Goal: Task Accomplishment & Management: Use online tool/utility

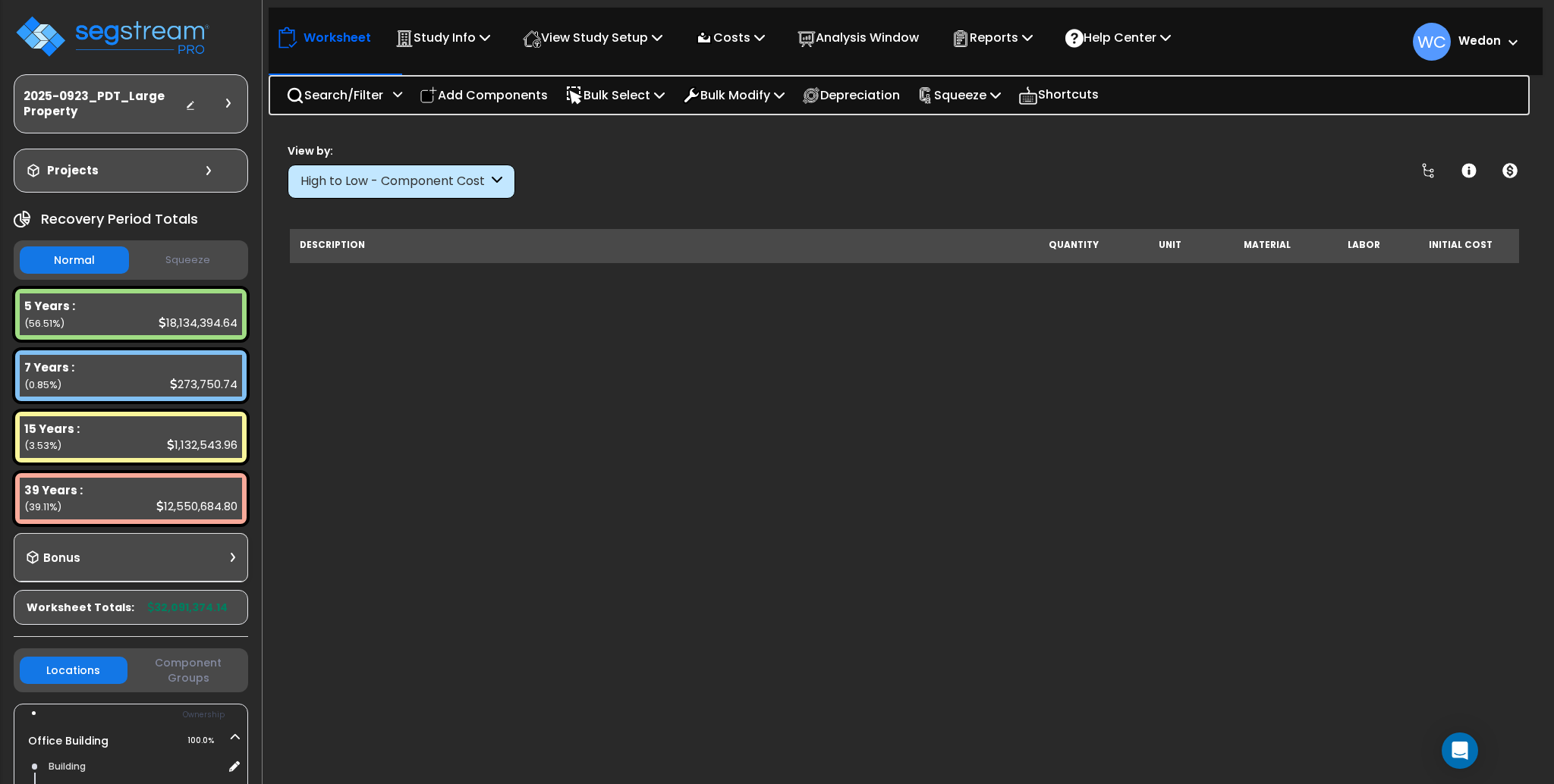
scroll to position [2044, 0]
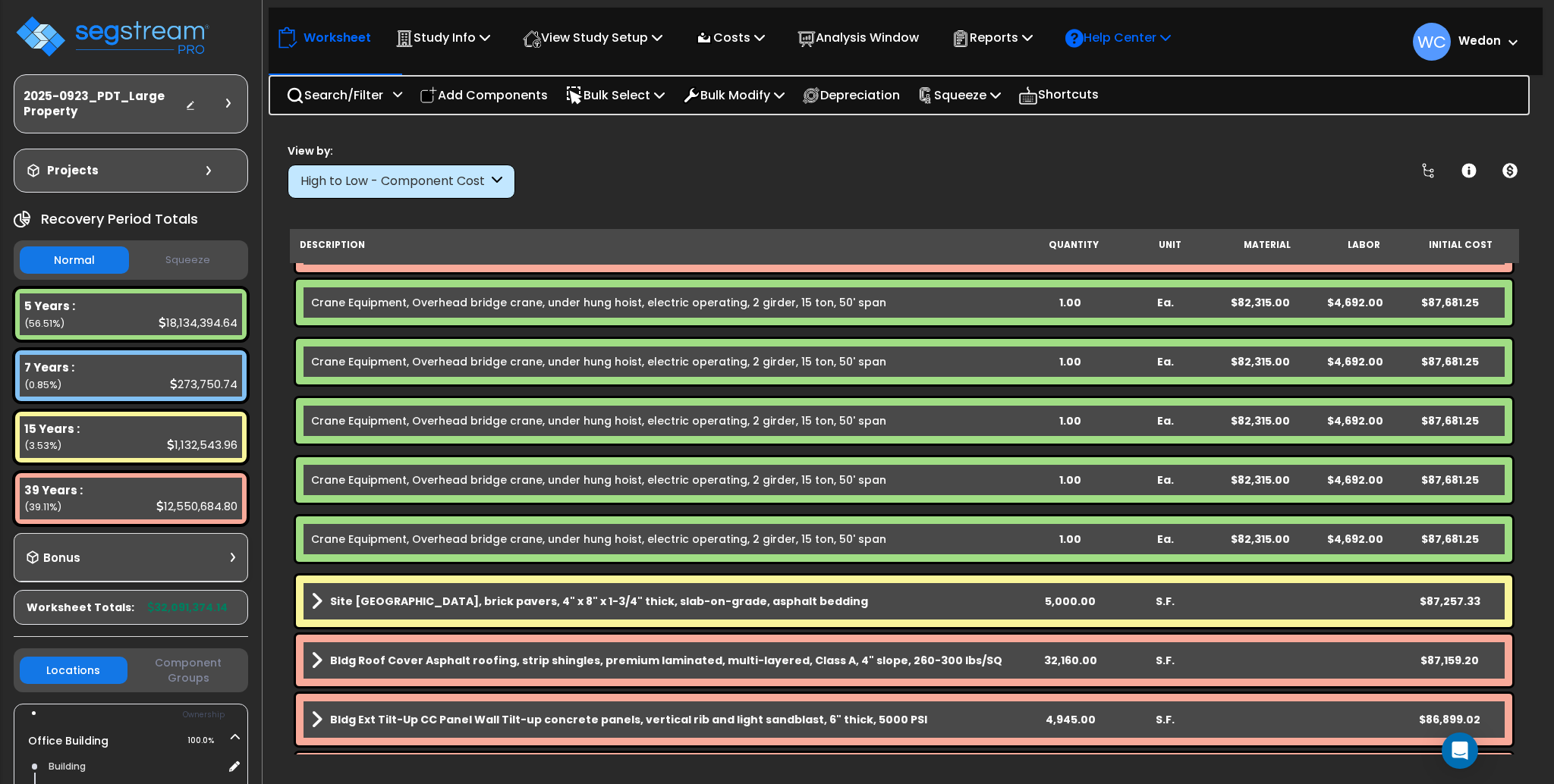
click at [1136, 44] on p "Help Center" at bounding box center [1118, 37] width 106 height 21
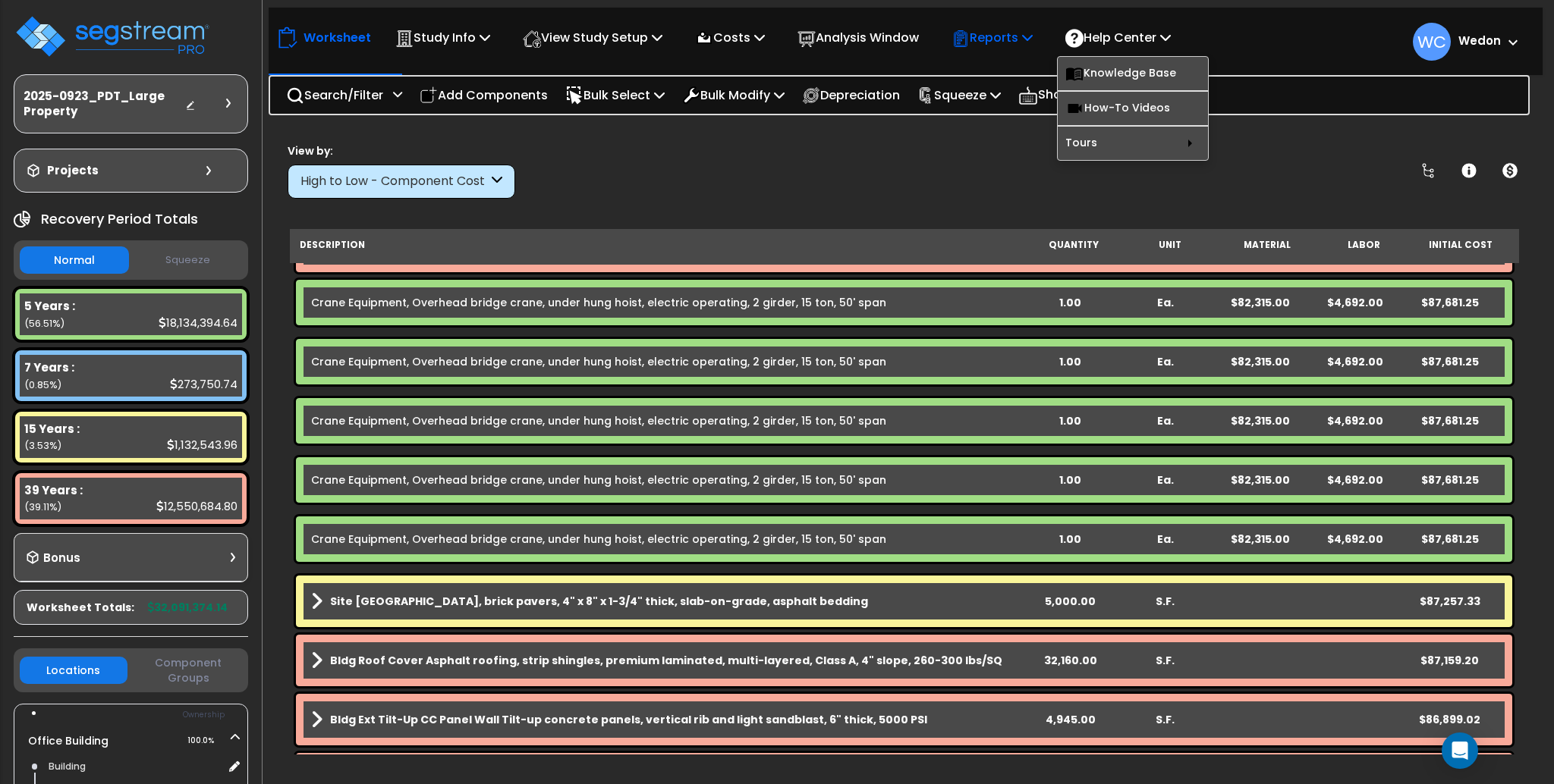
click at [1033, 30] on p "Reports" at bounding box center [992, 37] width 81 height 21
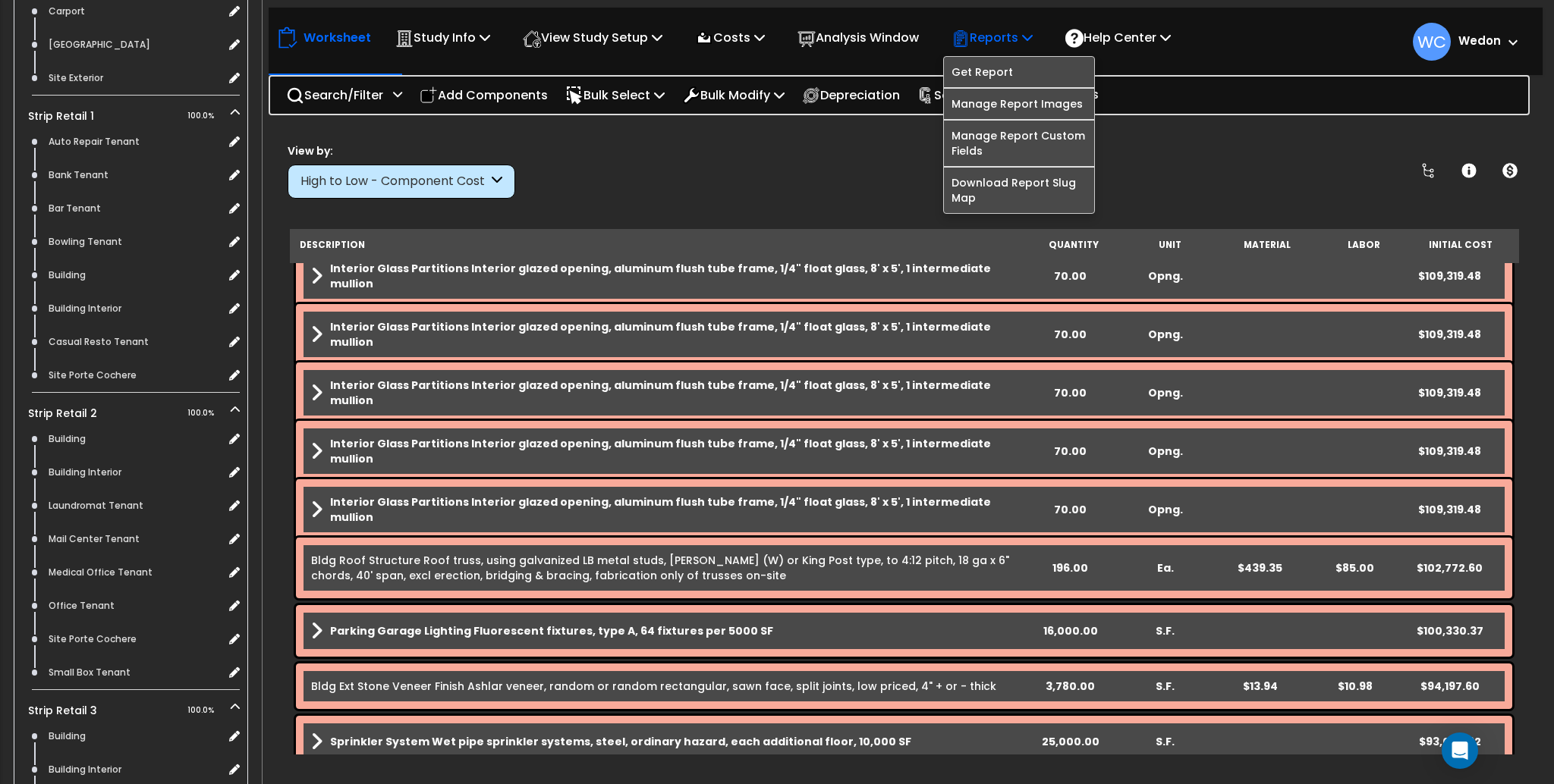
scroll to position [0, 0]
click at [1027, 64] on link "Get Report" at bounding box center [1019, 72] width 150 height 30
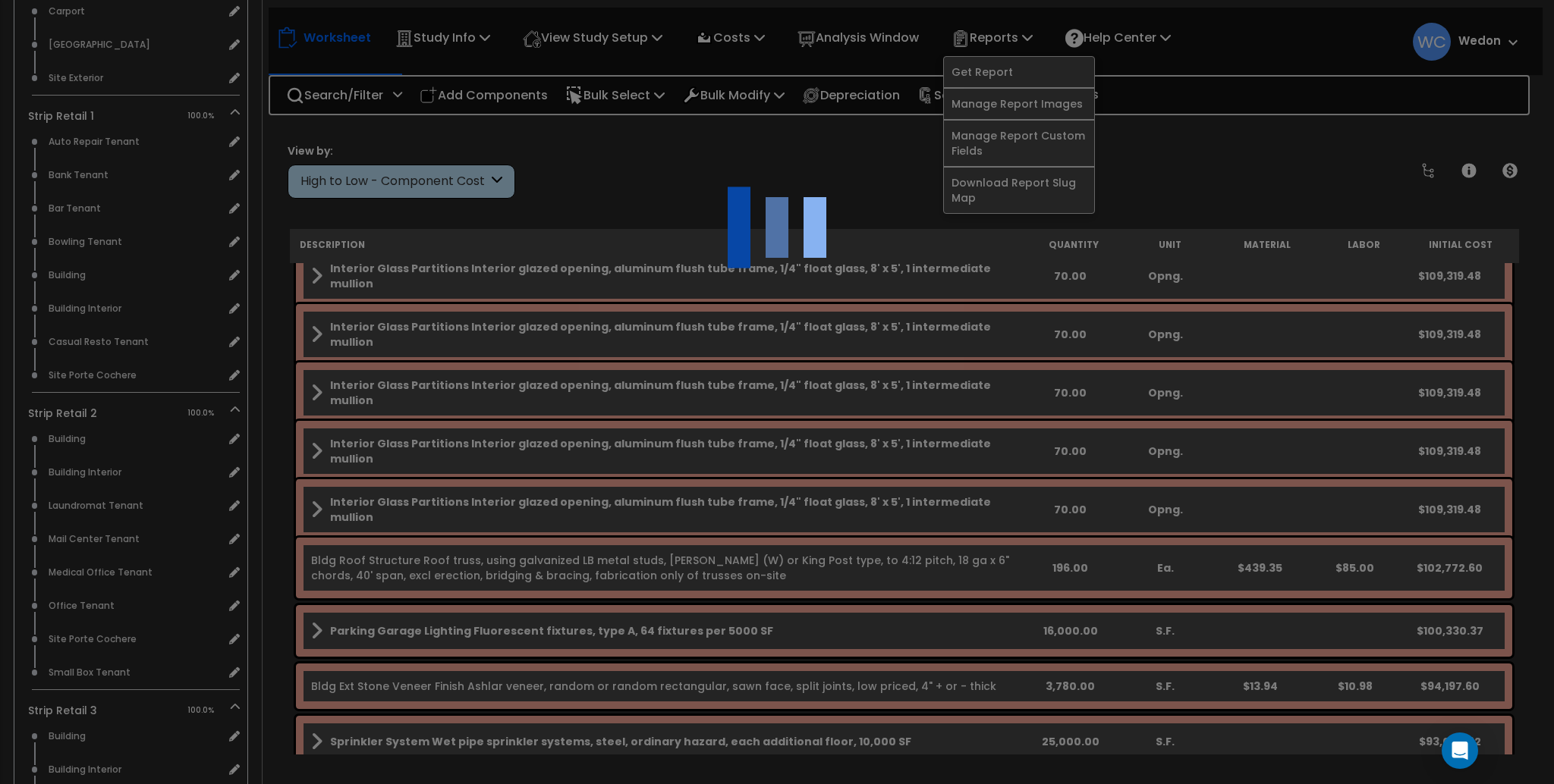
click at [1239, 129] on div at bounding box center [777, 392] width 1554 height 784
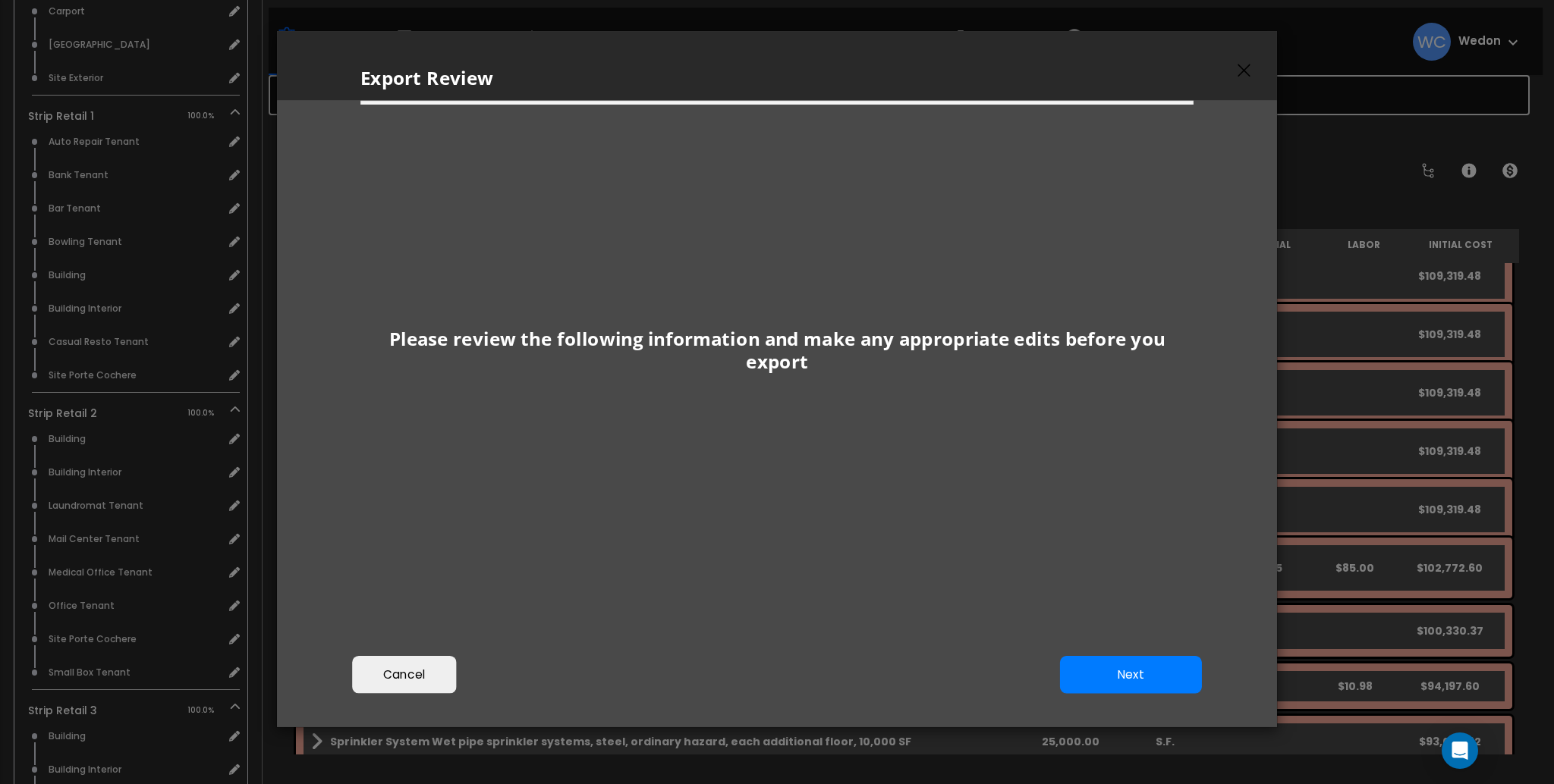
click at [1000, 354] on h3 "Please review the following information and make any appropriate edits before y…" at bounding box center [777, 349] width 833 height 45
click at [1136, 675] on button "Next" at bounding box center [1131, 674] width 142 height 38
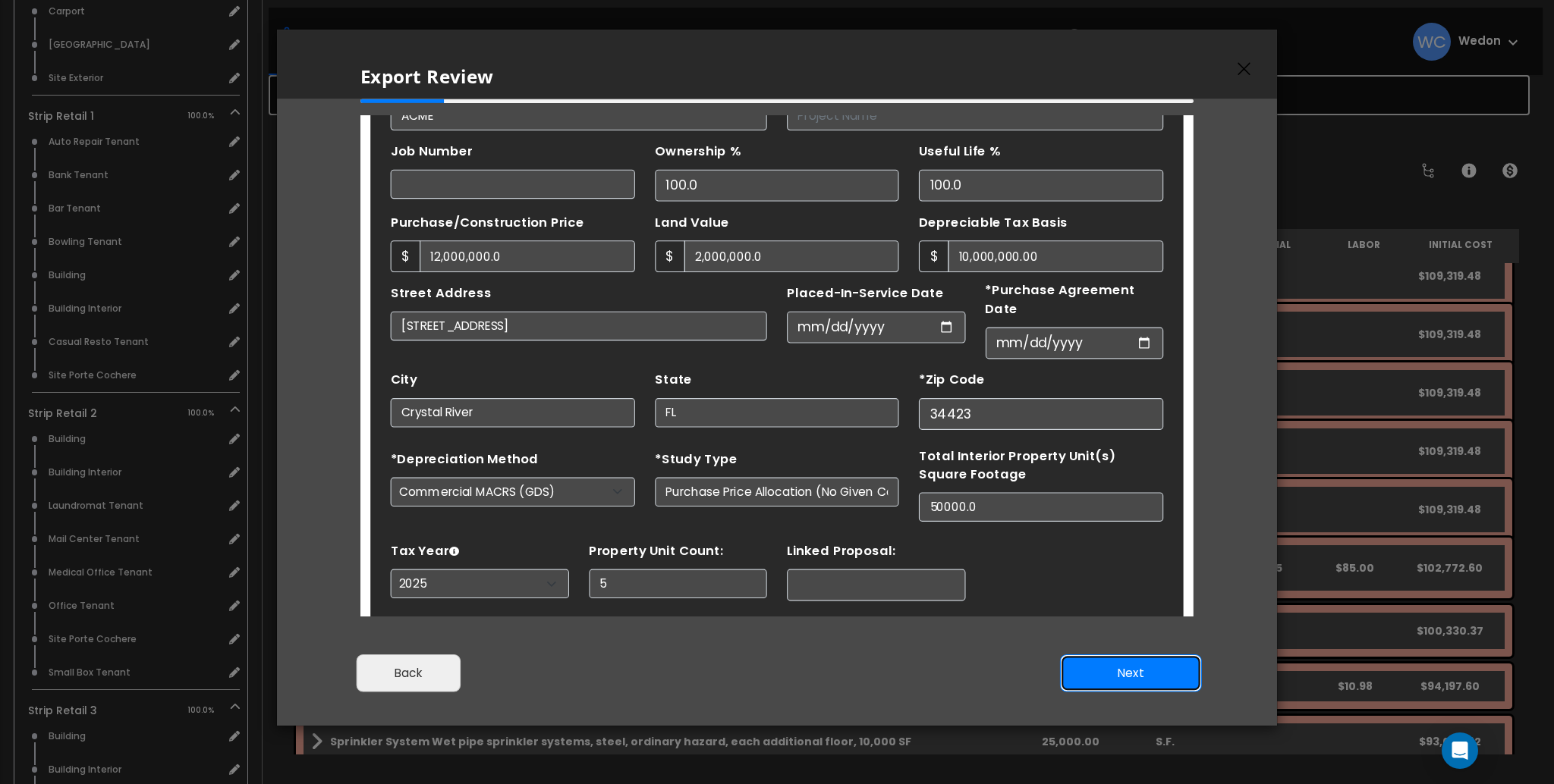
scroll to position [149, 0]
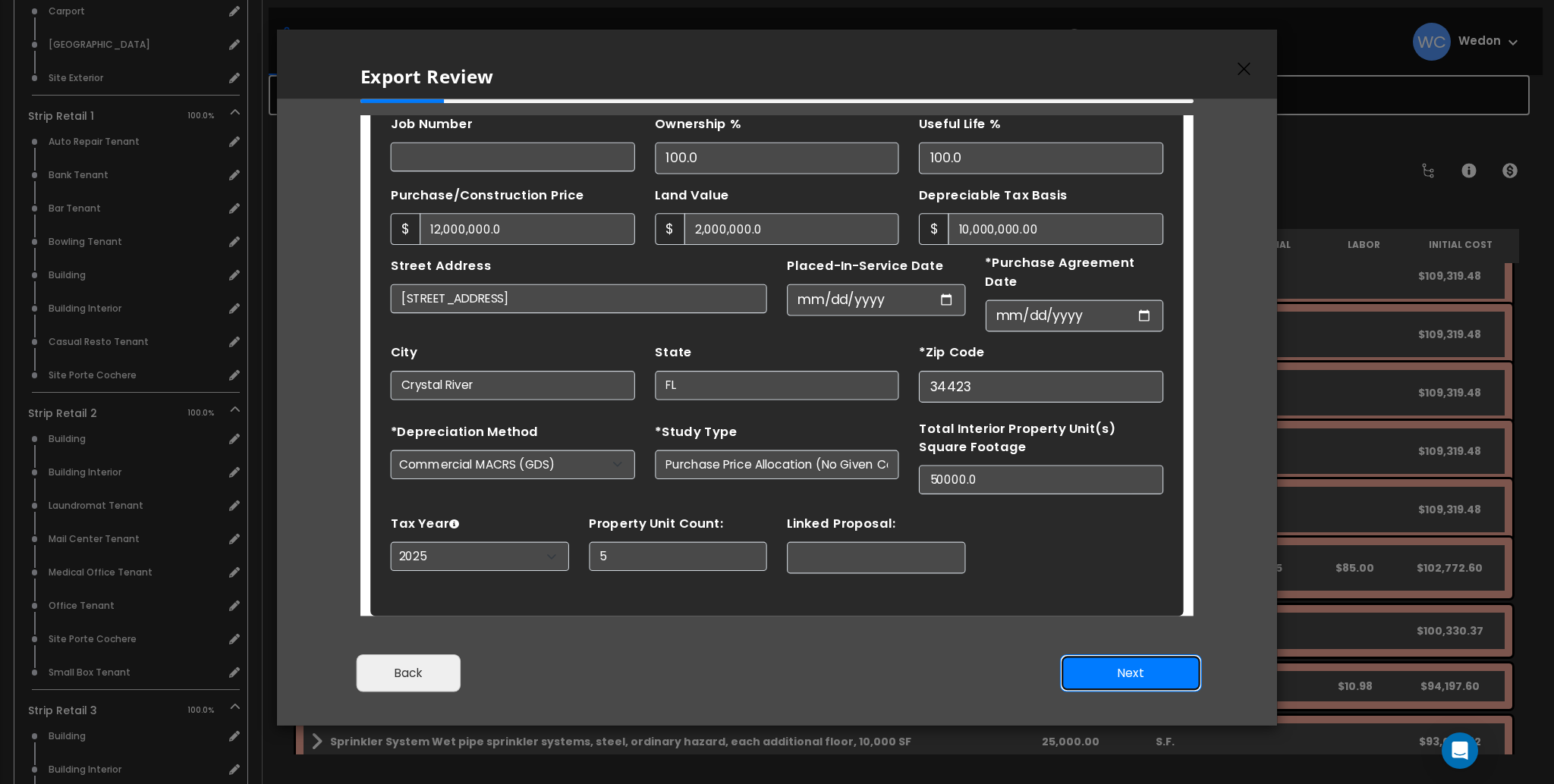
click at [1143, 663] on button "Next" at bounding box center [1131, 674] width 142 height 38
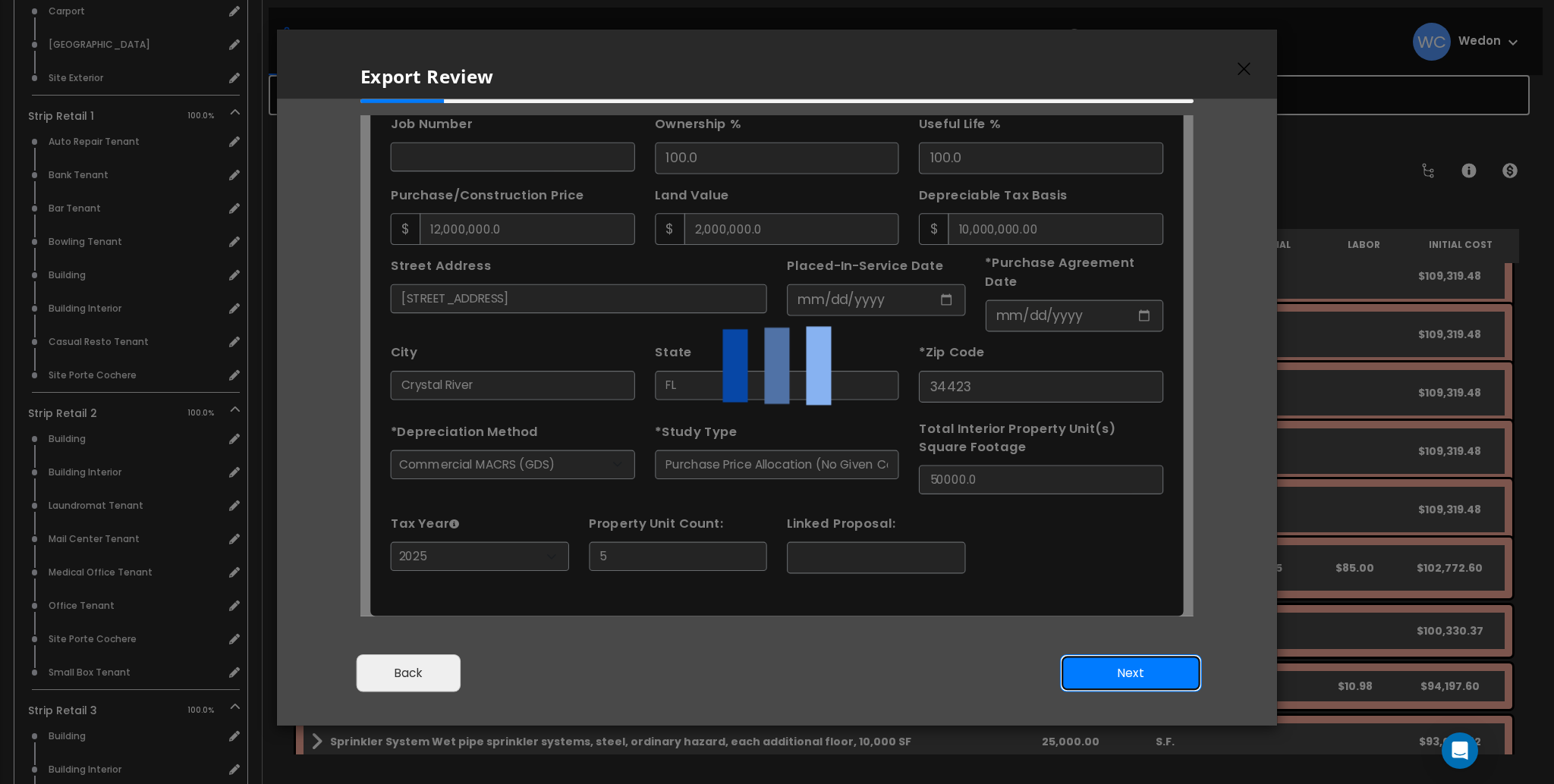
type input "12000000"
type input "2000000"
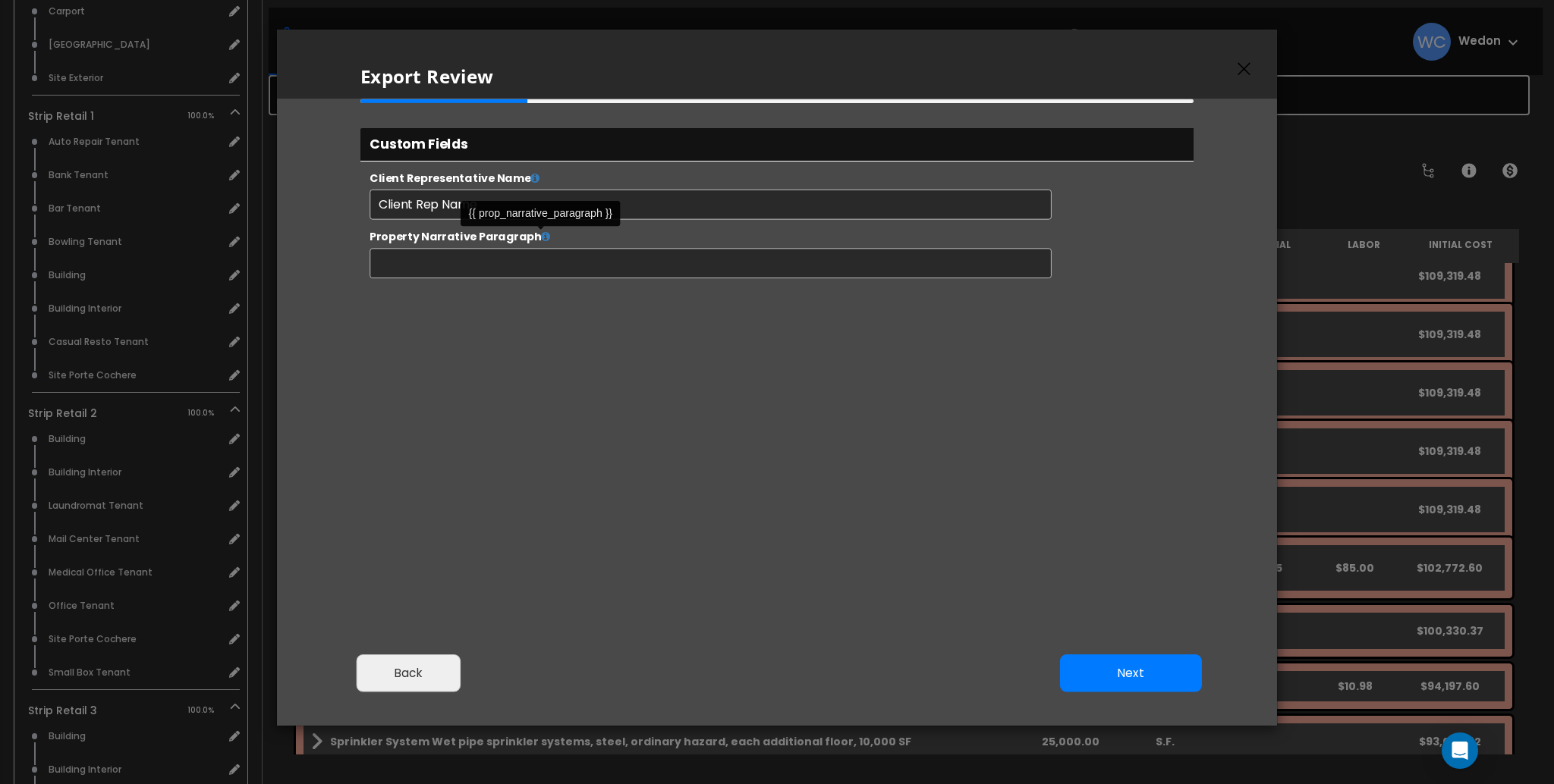
select select "2025"
click at [567, 250] on icon at bounding box center [571, 250] width 11 height 12
click at [785, 437] on div at bounding box center [777, 307] width 858 height 417
click at [1158, 674] on button "Next" at bounding box center [1131, 674] width 142 height 38
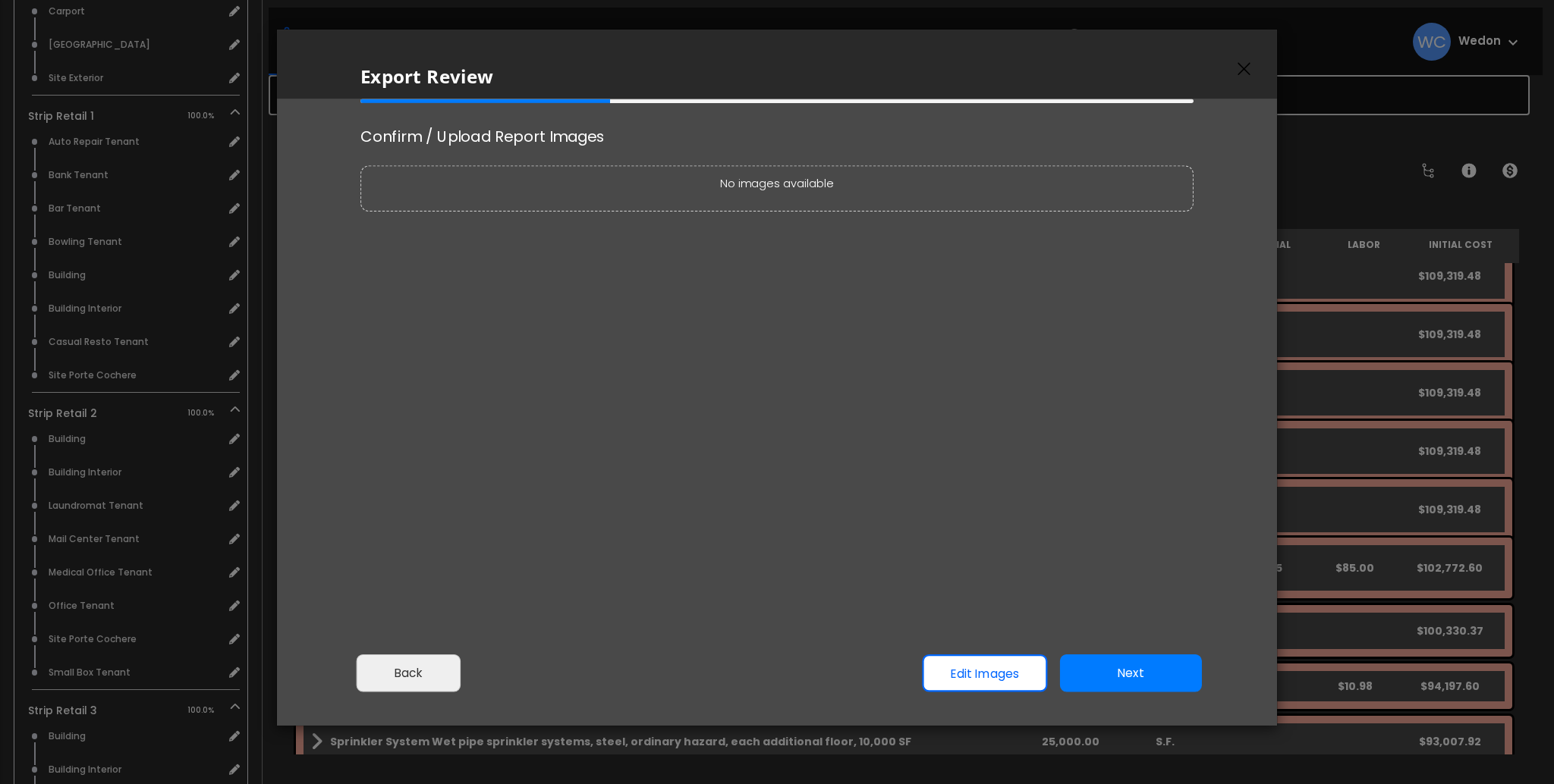
click at [903, 197] on div "No images available" at bounding box center [777, 189] width 833 height 45
click at [956, 674] on link "Edit Images" at bounding box center [984, 674] width 126 height 38
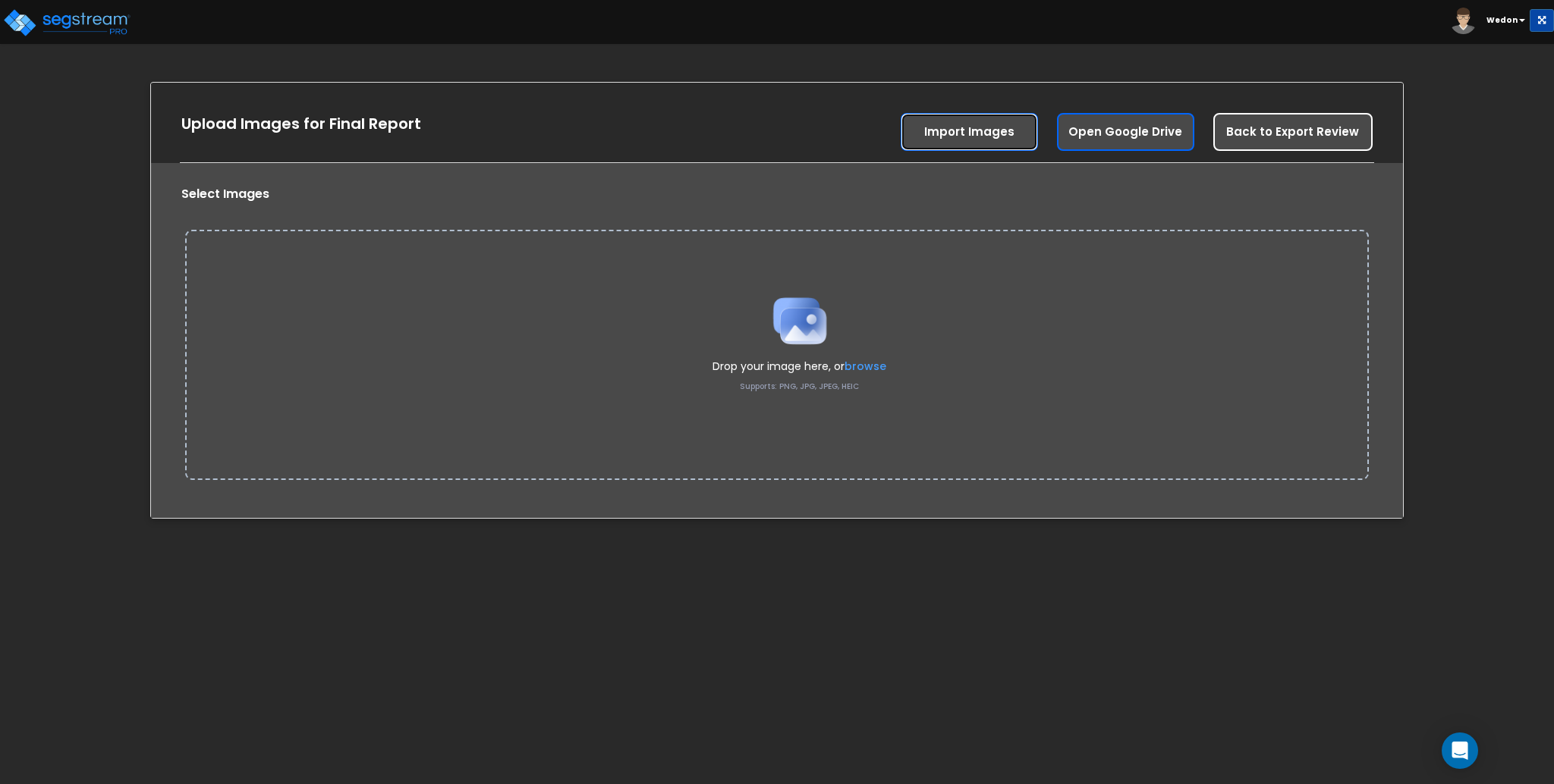
click at [947, 133] on link "Import Images" at bounding box center [969, 132] width 137 height 38
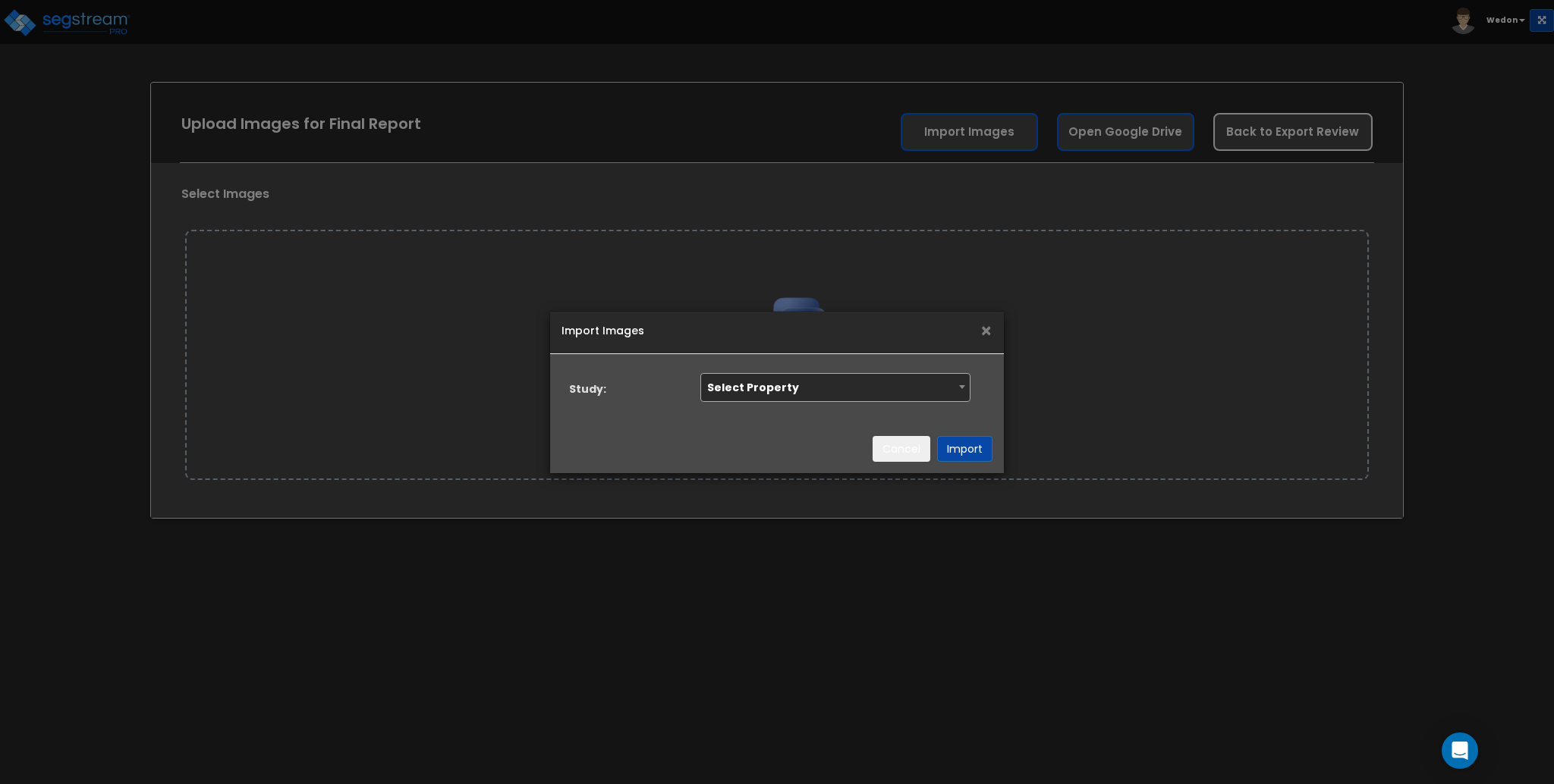
click at [757, 387] on span "Select Property" at bounding box center [835, 386] width 267 height 25
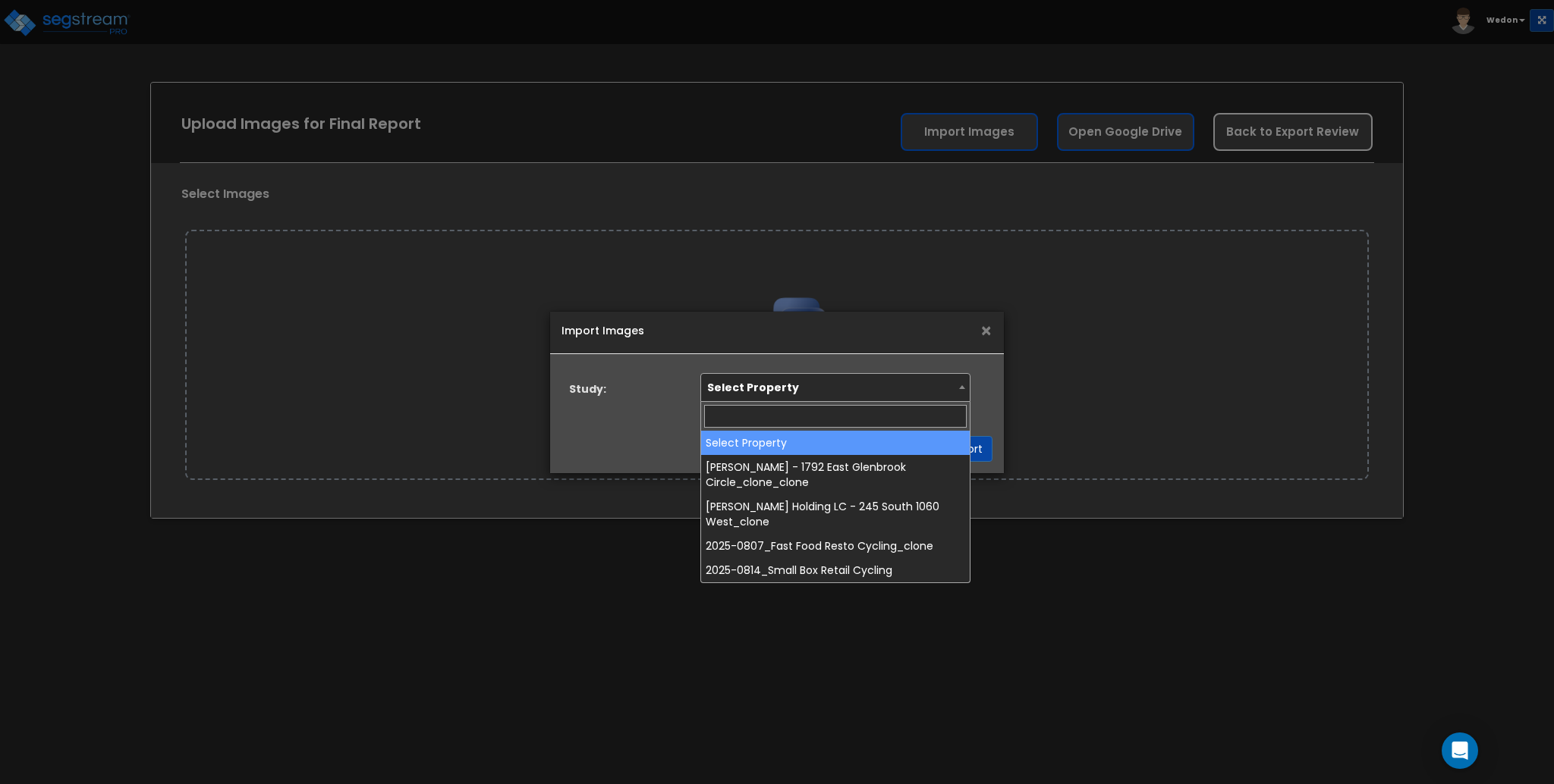
click at [757, 387] on span "Select Property" at bounding box center [835, 386] width 267 height 25
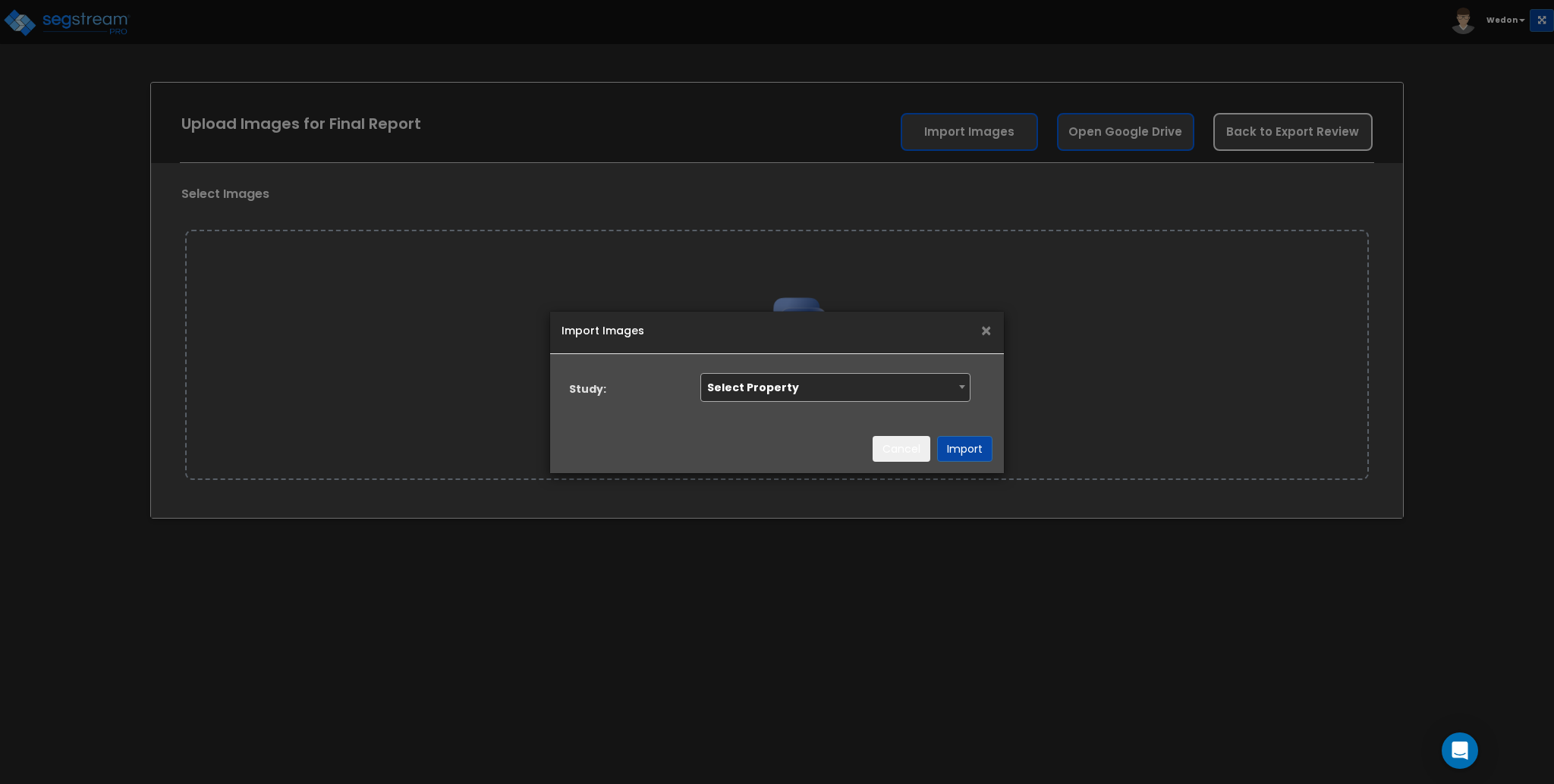
click at [1164, 376] on div "Import Images × Study: Select Property [PERSON_NAME] - 1792 [GEOGRAPHIC_DATA] […" at bounding box center [777, 392] width 1554 height 784
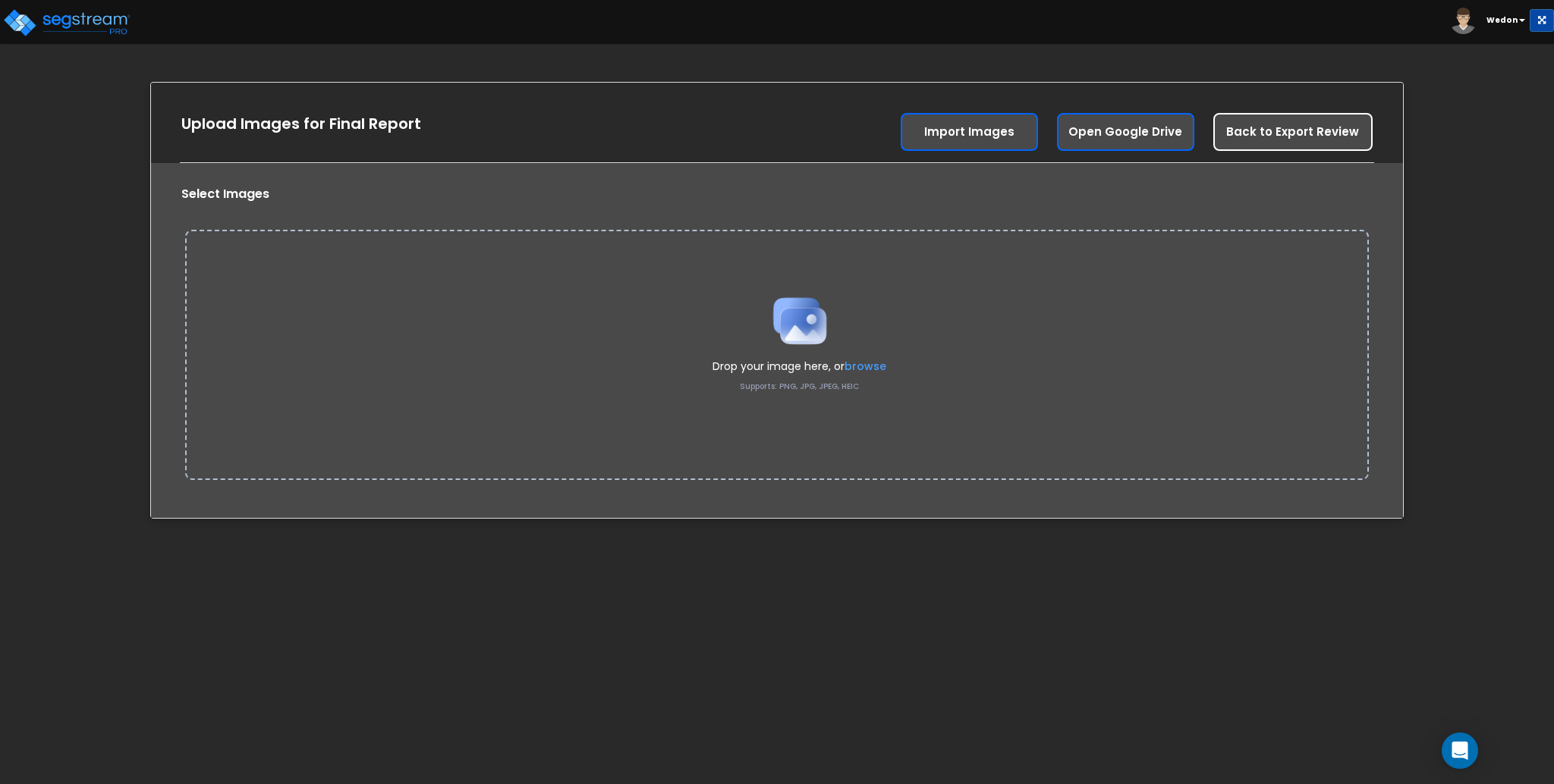
click at [853, 355] on span at bounding box center [799, 320] width 174 height 75
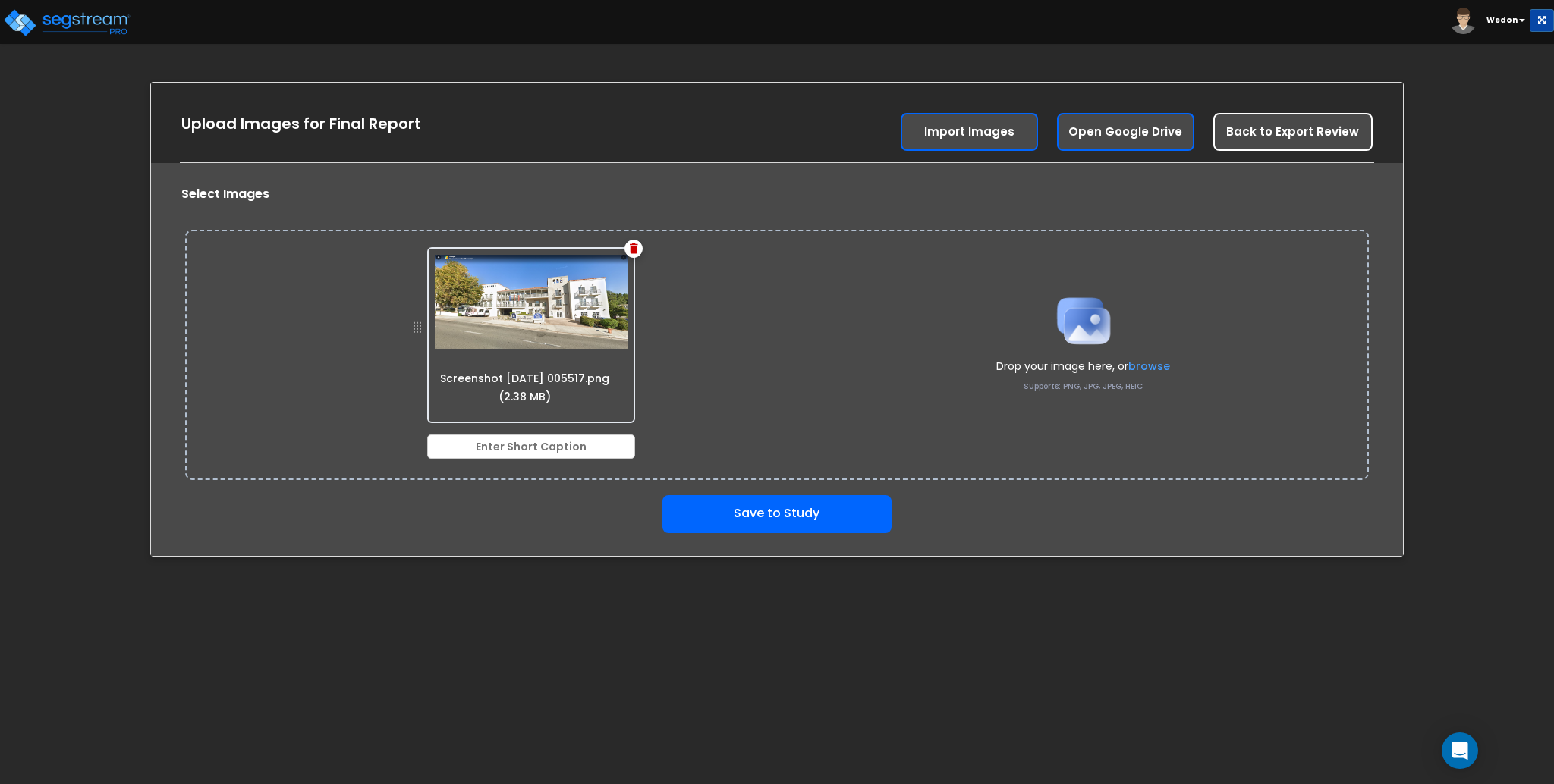
click at [1133, 359] on label "browse" at bounding box center [1149, 367] width 42 height 15
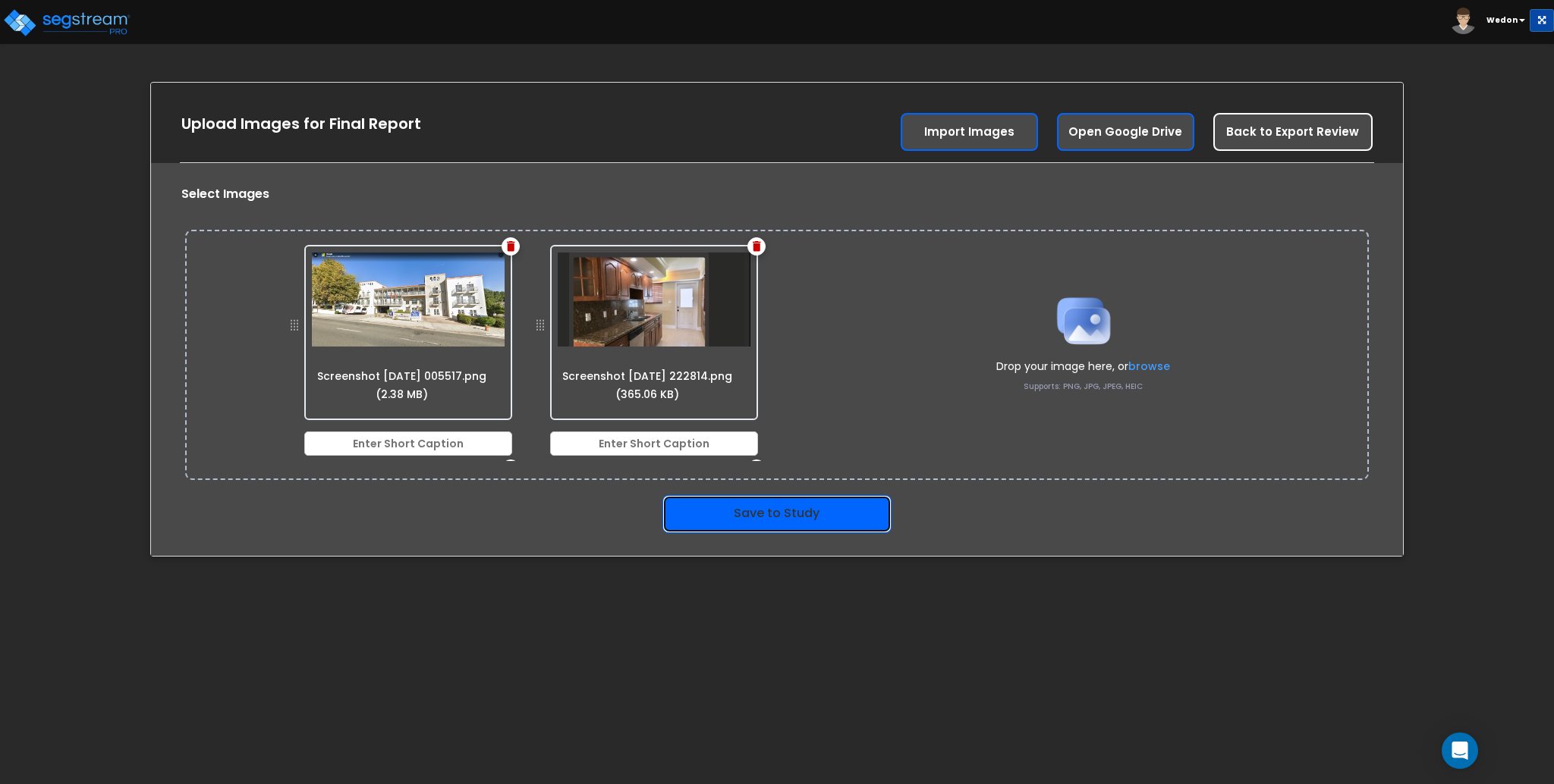
click at [720, 516] on button "Save to Study" at bounding box center [777, 515] width 229 height 38
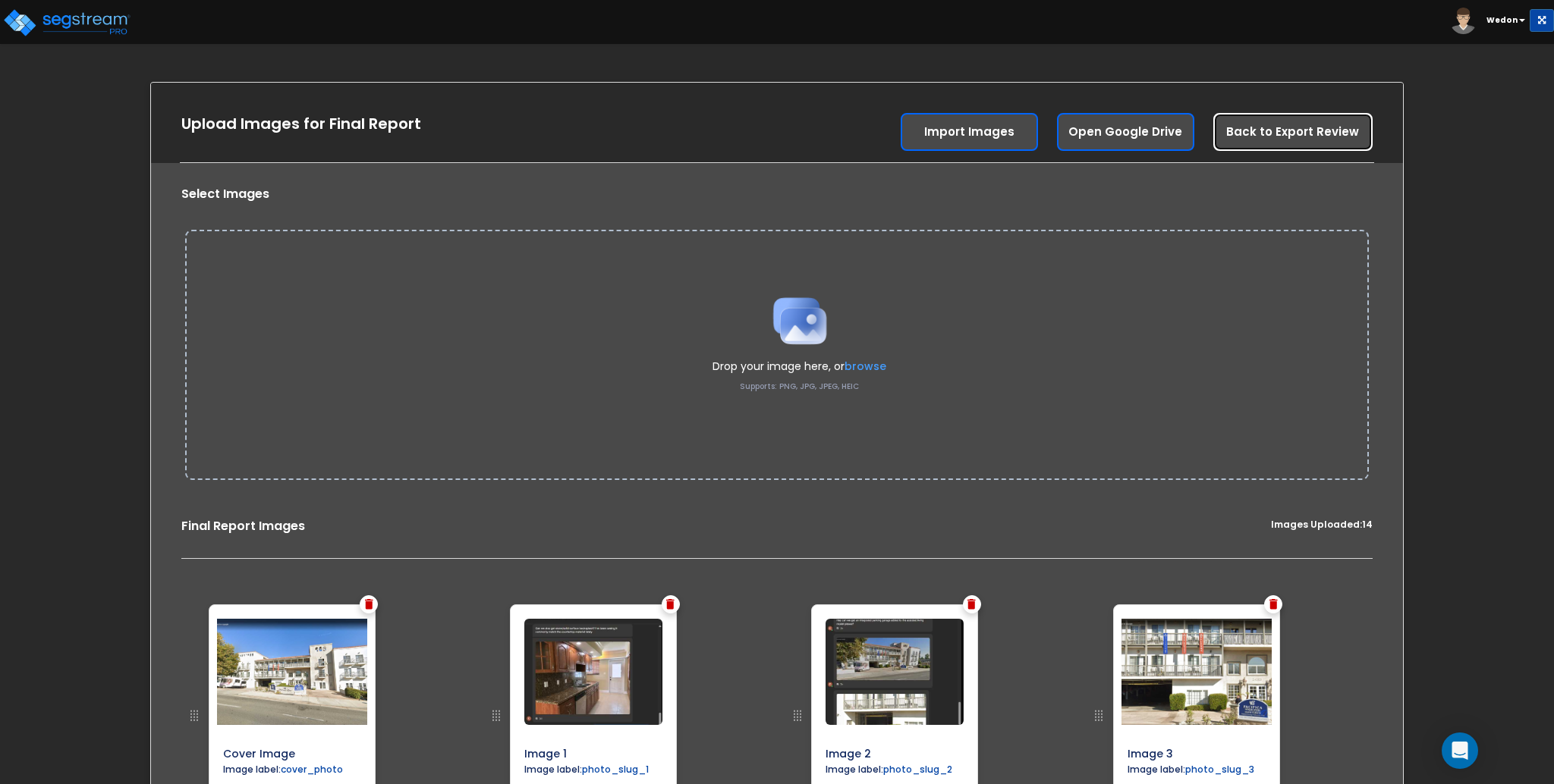
click at [1267, 138] on link "Back to Export Review" at bounding box center [1293, 132] width 159 height 38
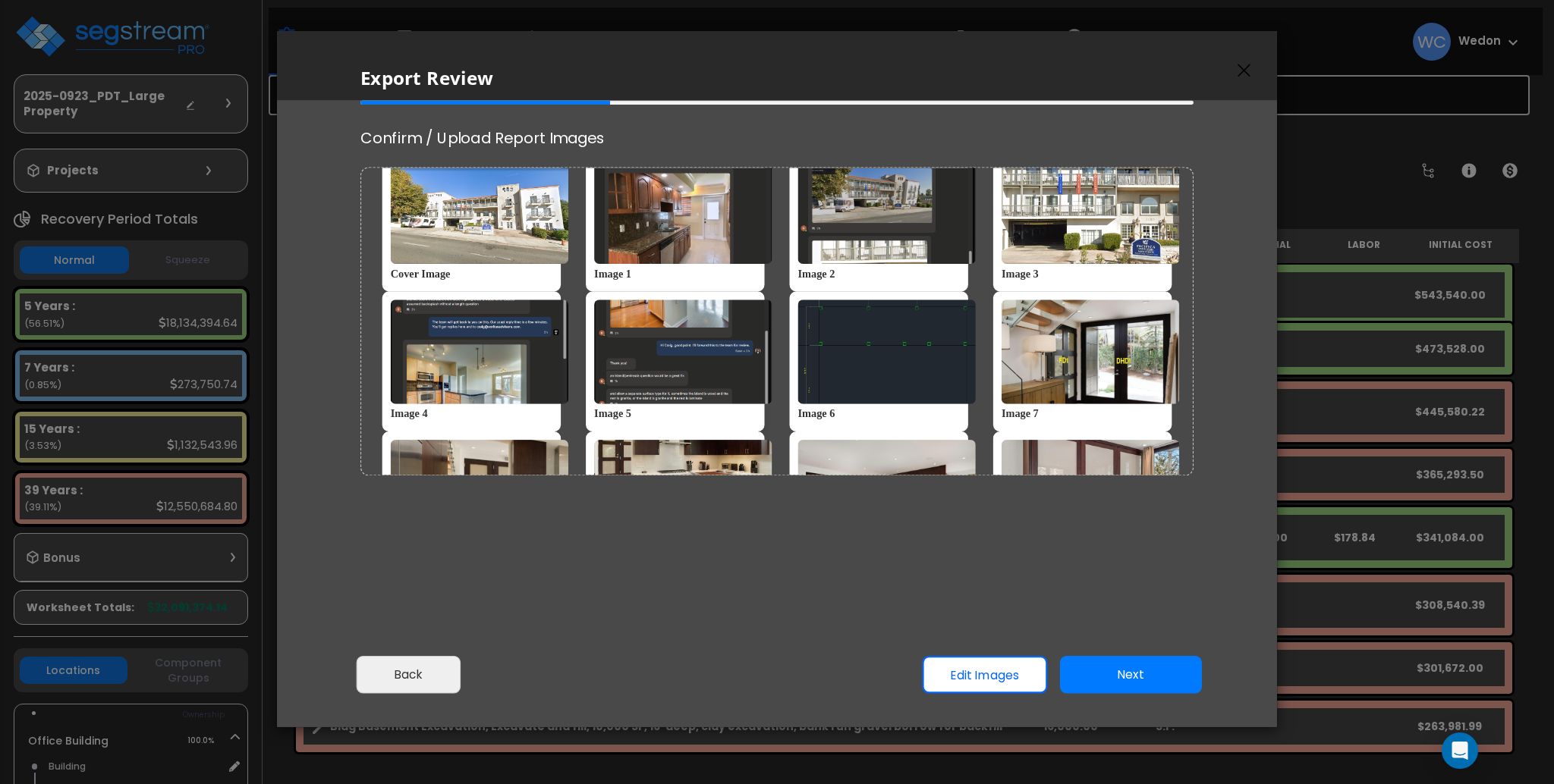
scroll to position [246, 0]
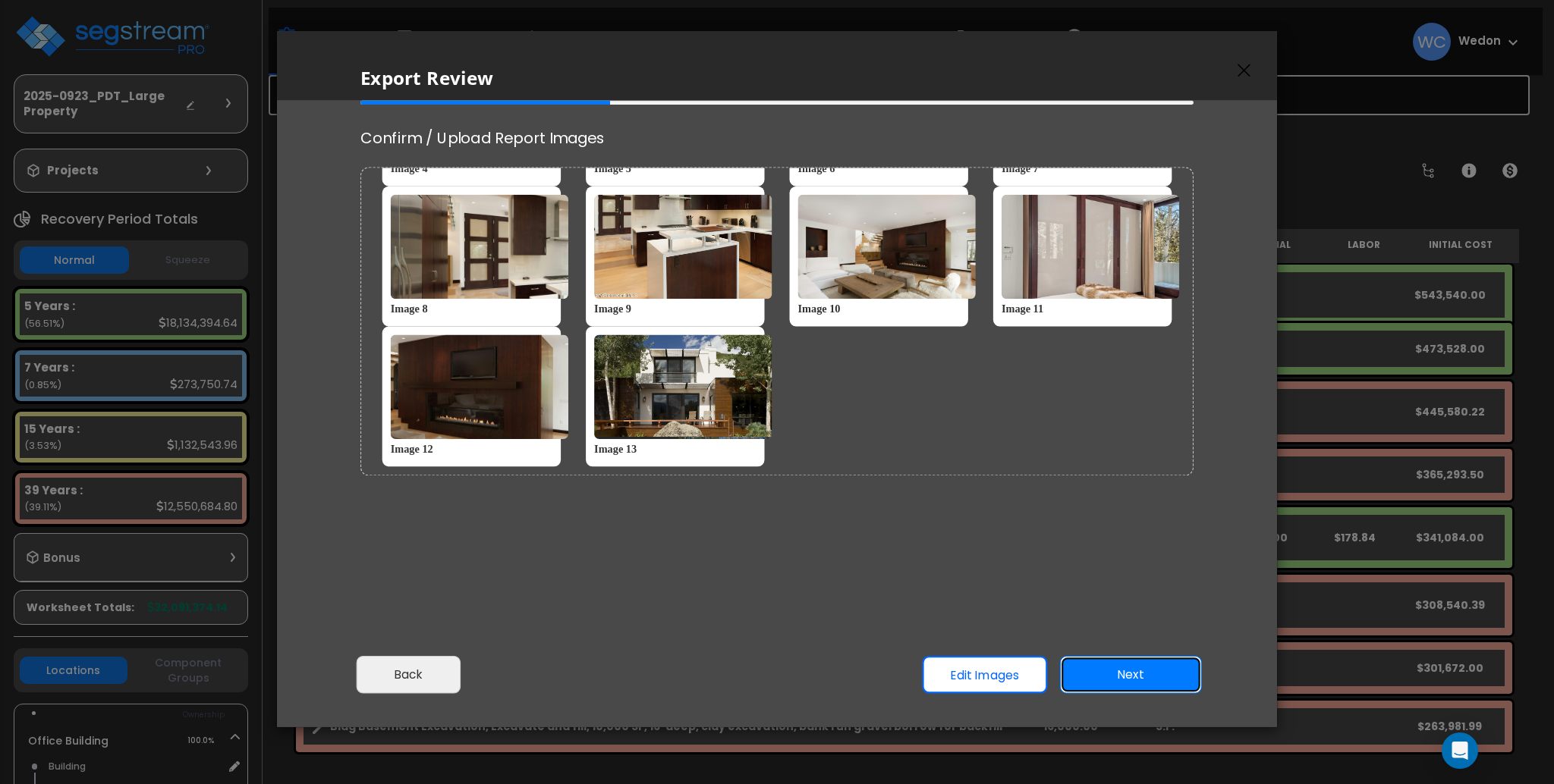
click at [1138, 668] on button "Next" at bounding box center [1131, 676] width 142 height 38
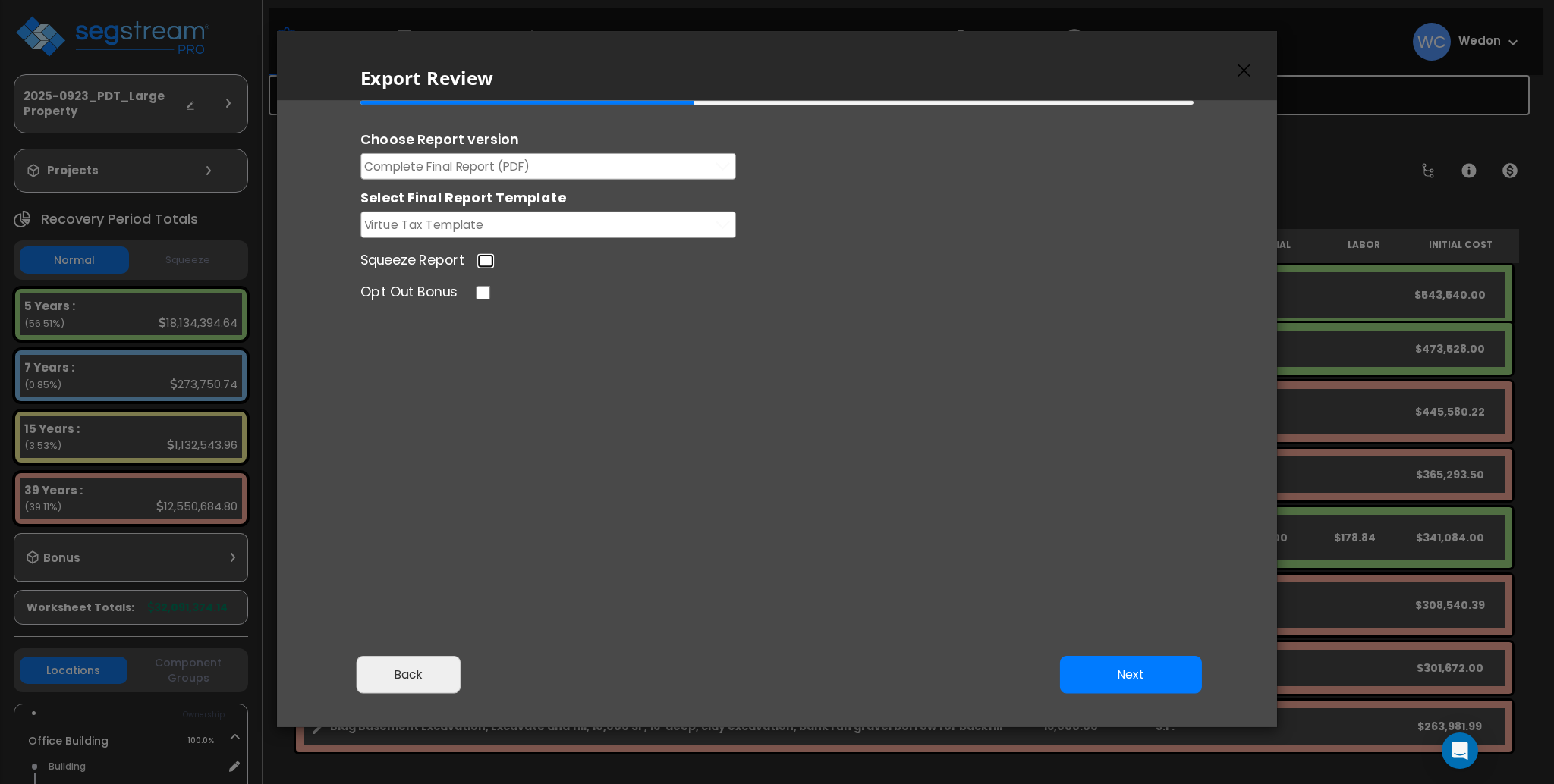
click at [481, 261] on input "Squeeze Report" at bounding box center [486, 261] width 16 height 15
checkbox input "true"
click at [1121, 674] on button "Next" at bounding box center [1131, 676] width 142 height 38
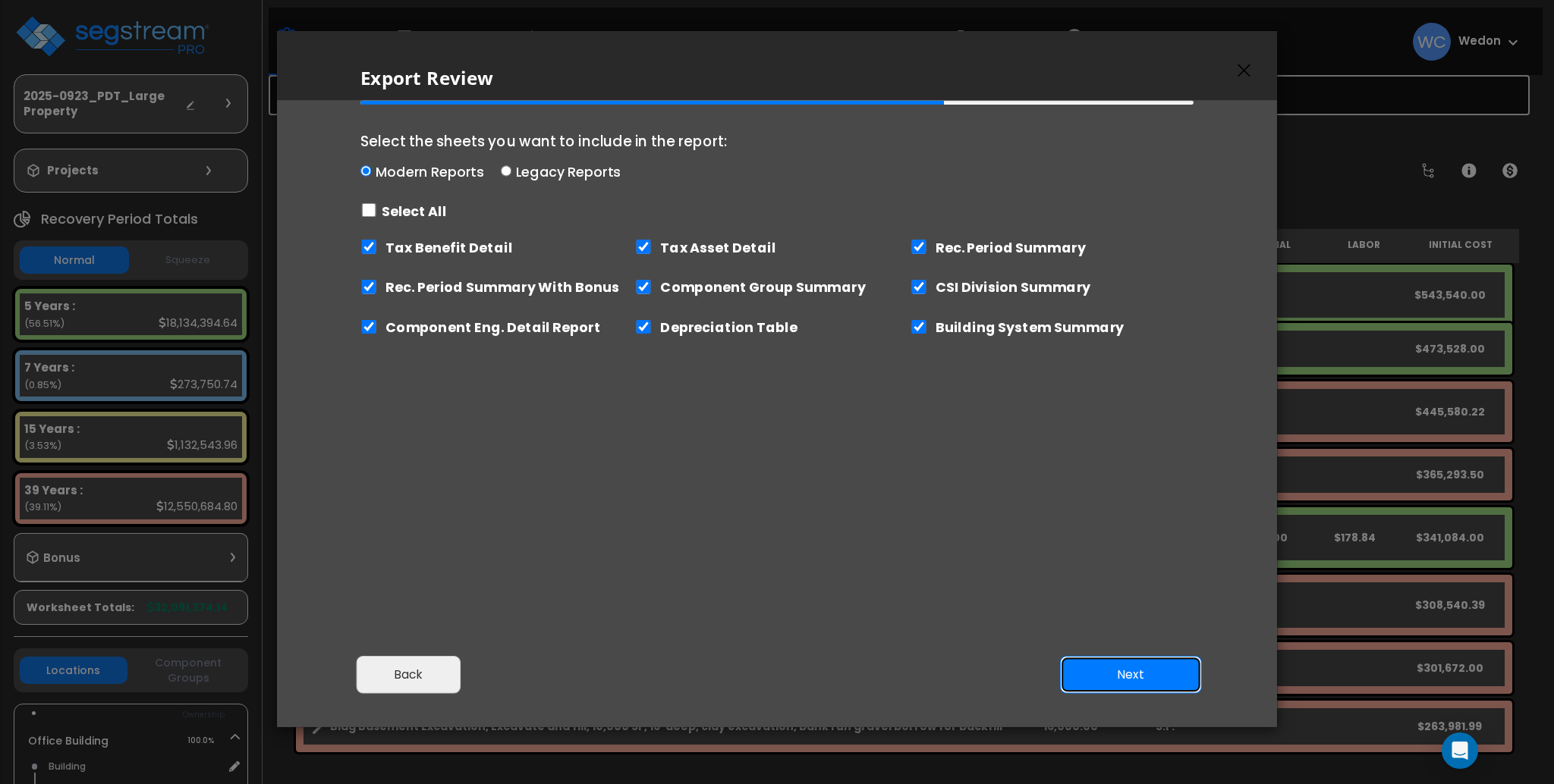
click at [1137, 674] on button "Next" at bounding box center [1131, 676] width 142 height 38
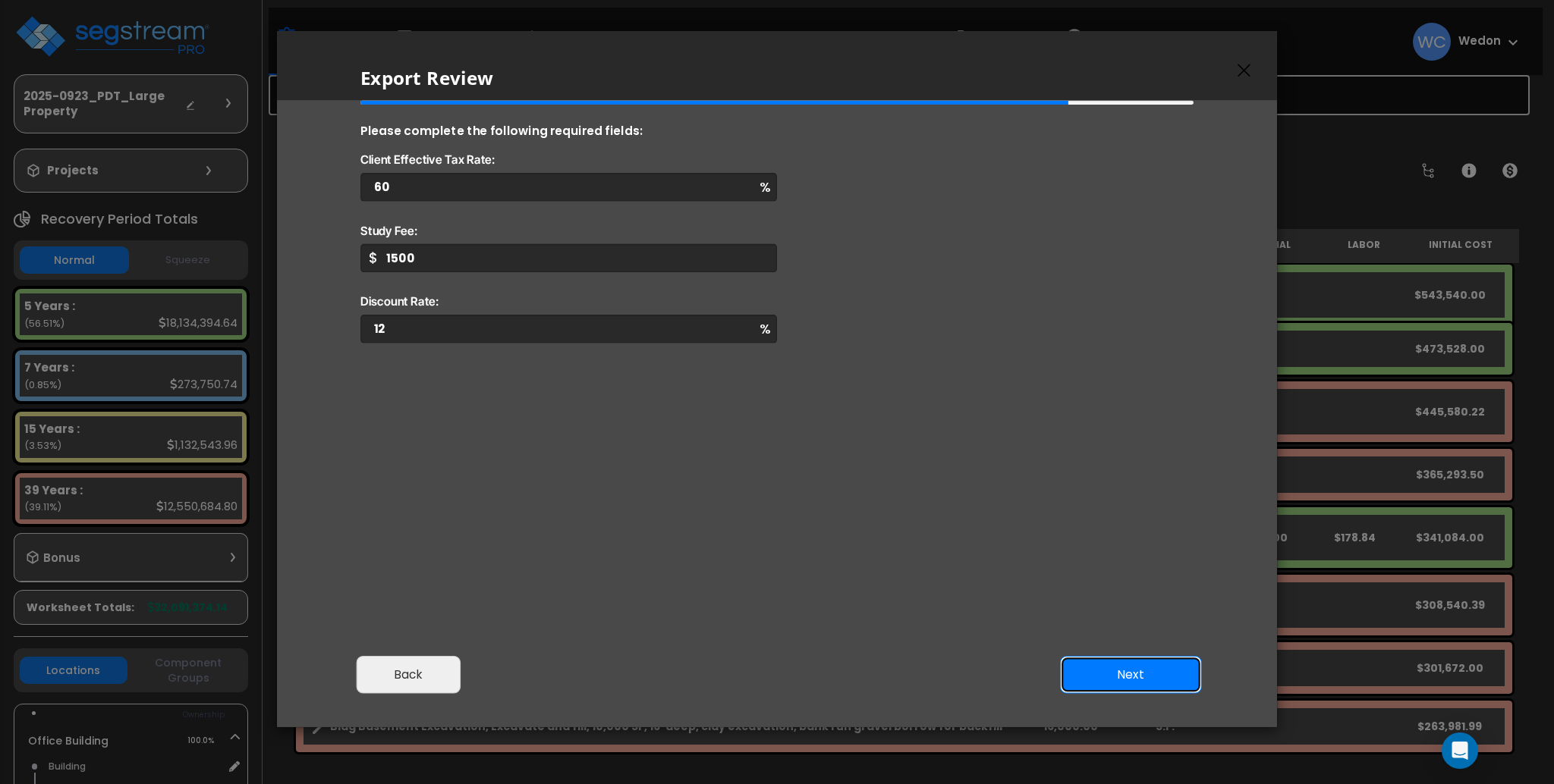
click at [1147, 675] on button "Next" at bounding box center [1131, 676] width 142 height 38
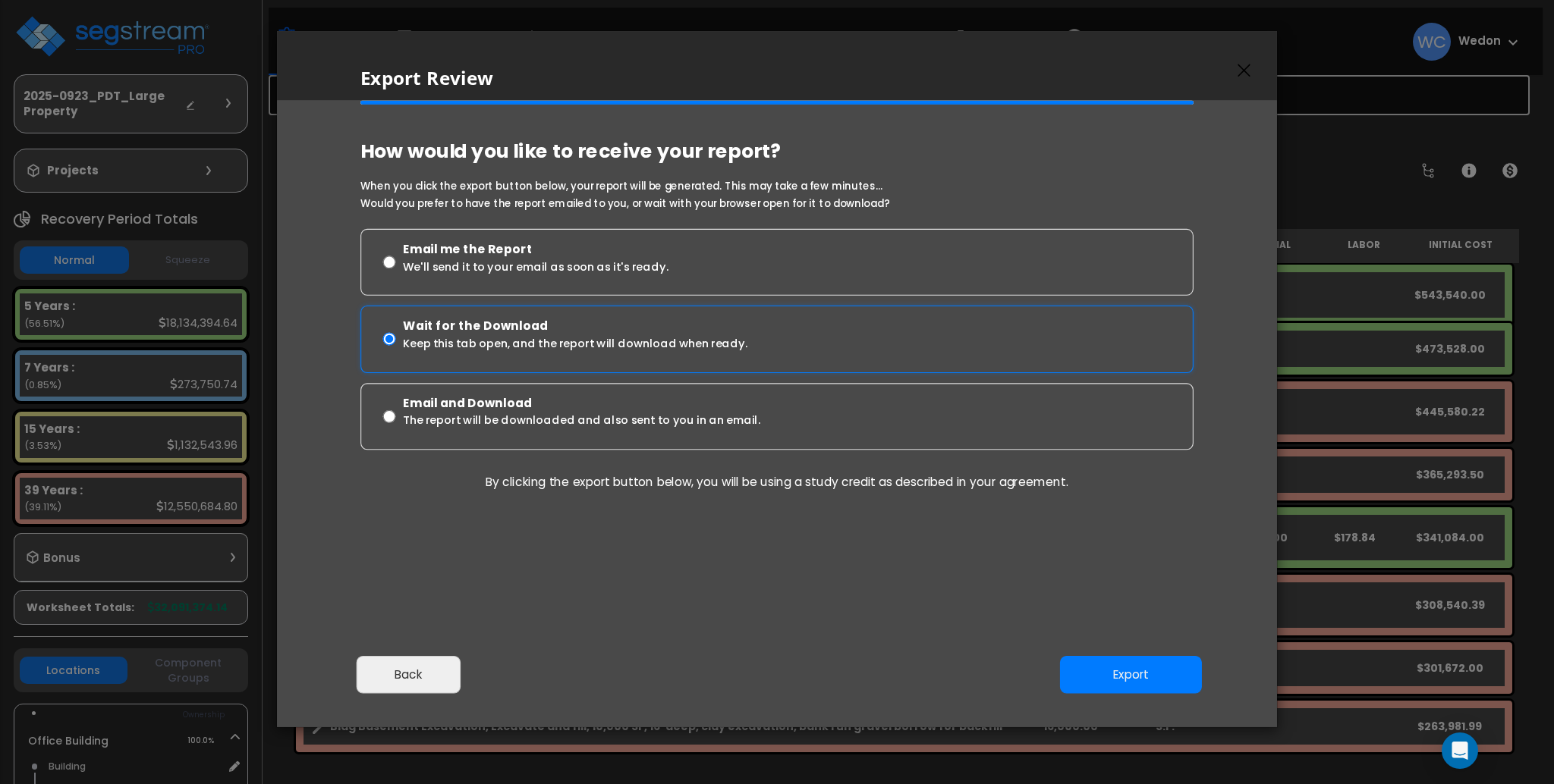
click at [512, 341] on p "Keep this tab open, and the report will download when ready." at bounding box center [575, 345] width 345 height 19
click at [396, 341] on input "Wait for the Download Keep this tab open, and the report will download when rea…" at bounding box center [388, 340] width 13 height 55
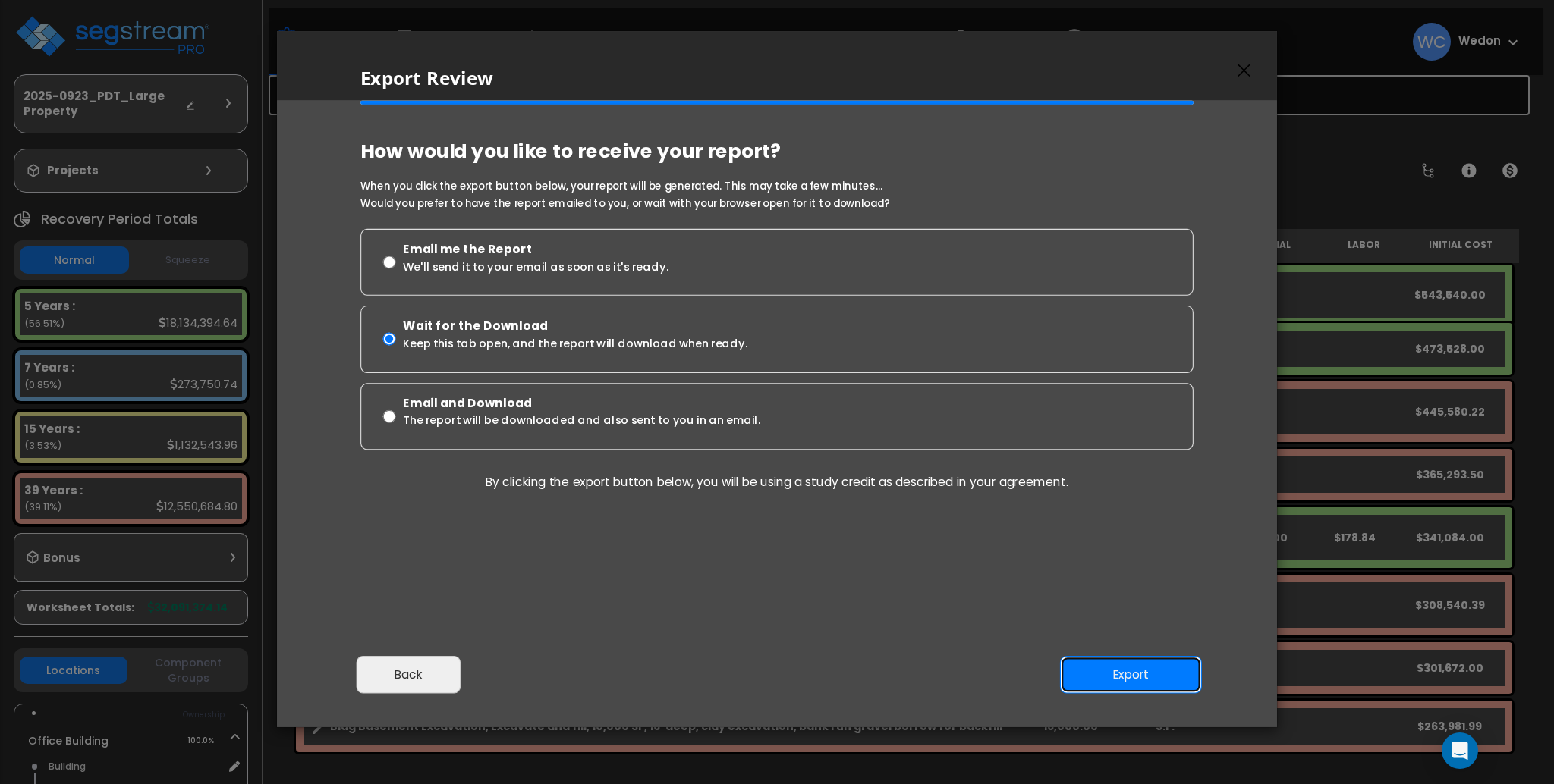
click at [1123, 672] on button "Export" at bounding box center [1131, 676] width 142 height 38
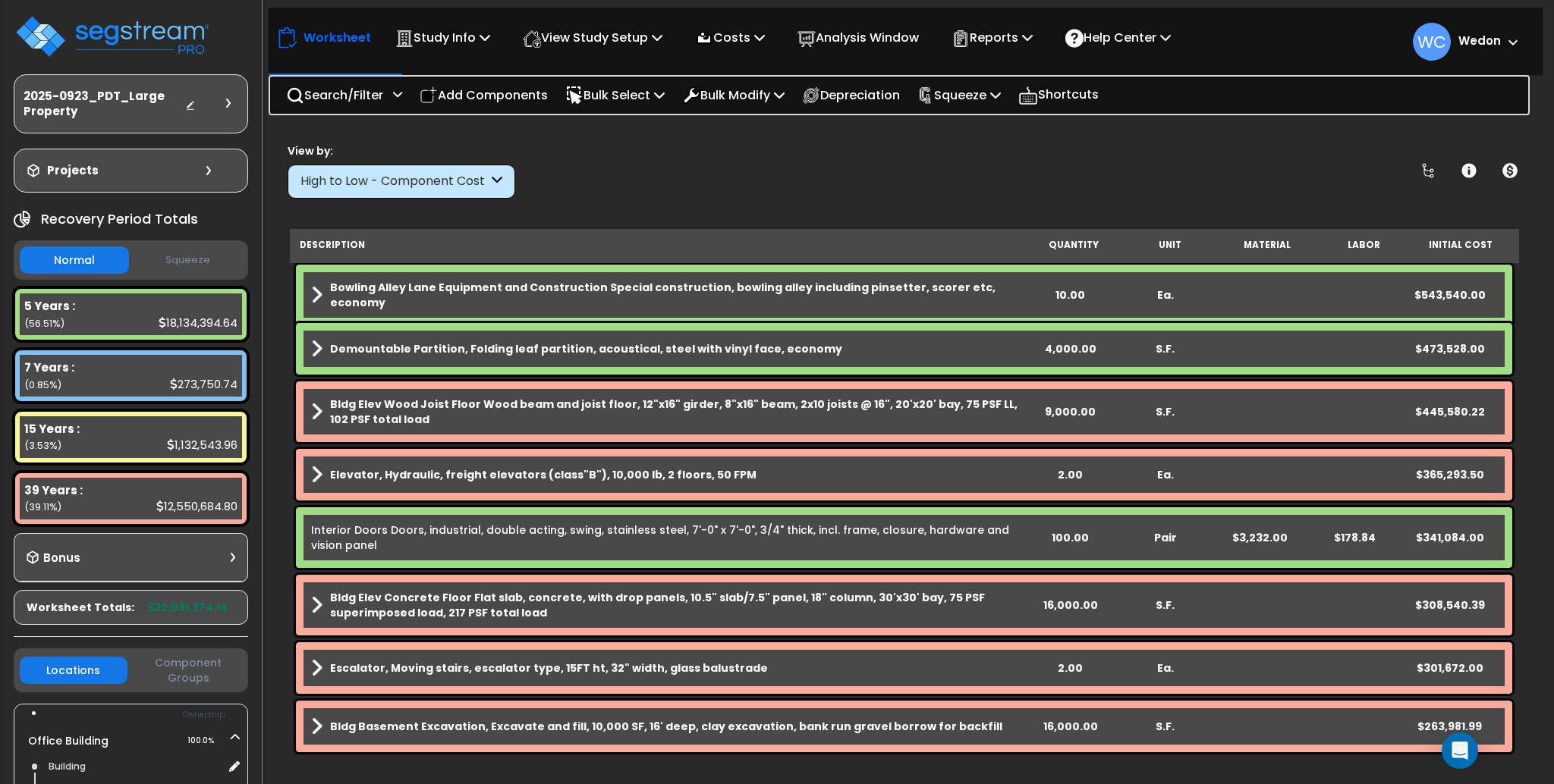
click at [226, 93] on div "2025-0923_PDT_Large Property" at bounding box center [131, 104] width 215 height 30
click at [233, 96] on div at bounding box center [212, 104] width 53 height 15
click at [229, 100] on div at bounding box center [232, 103] width 12 height 9
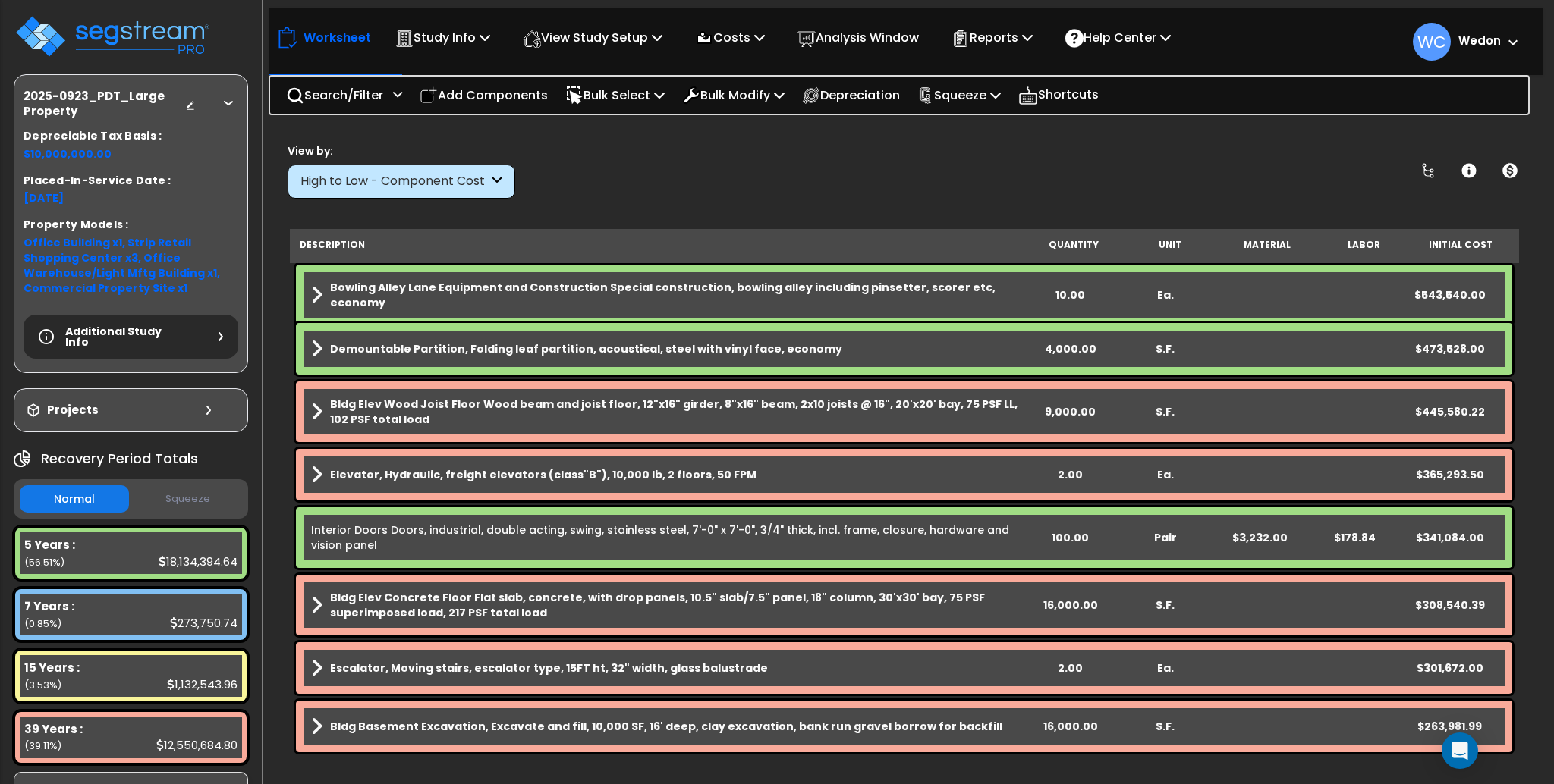
click at [163, 331] on h5 "Additional Study Info" at bounding box center [118, 337] width 106 height 21
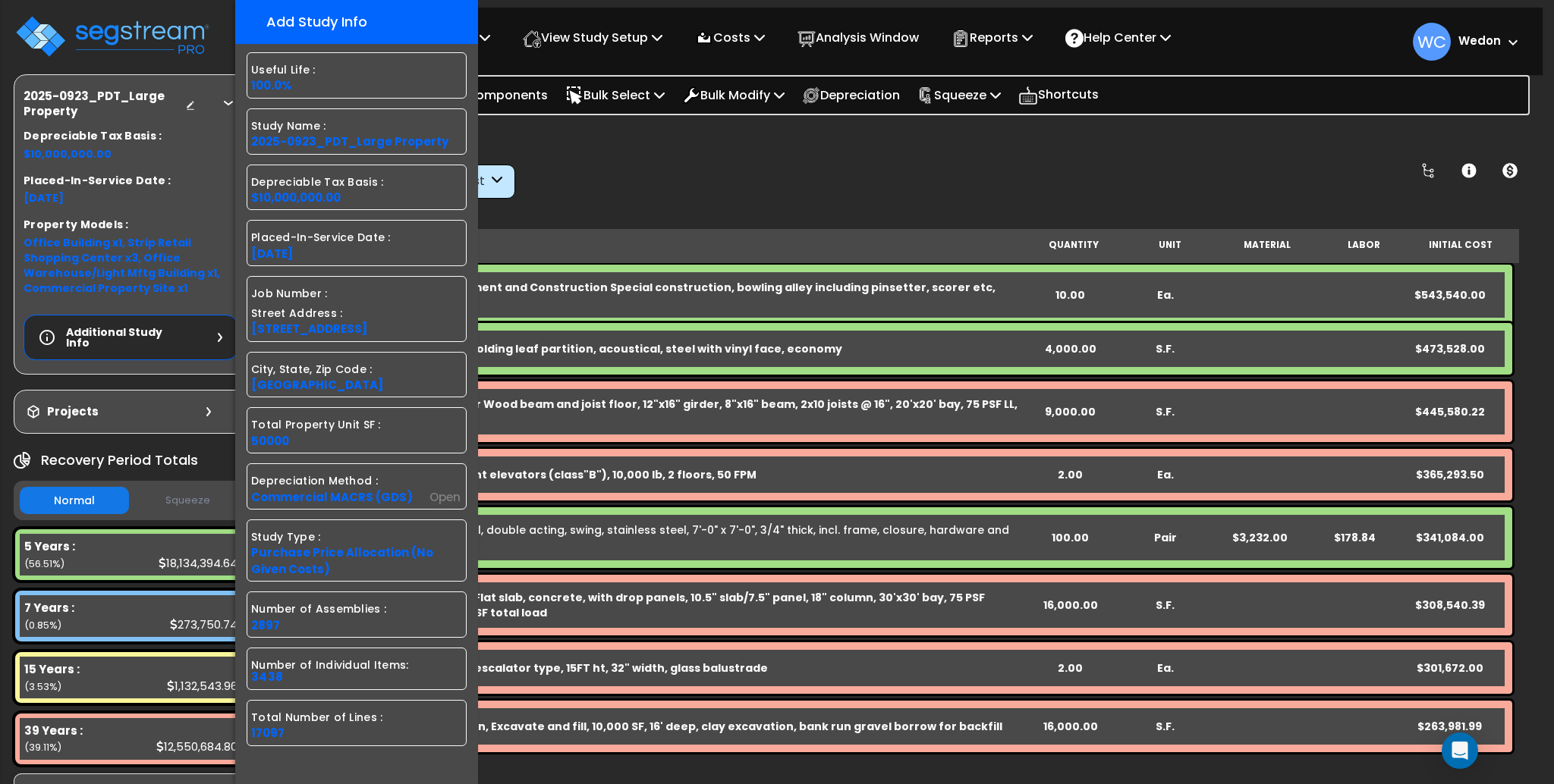
scroll to position [66, 0]
drag, startPoint x: 288, startPoint y: 730, endPoint x: 240, endPoint y: 734, distance: 48.2
click at [240, 734] on div "Author : Wedon (78) Organization : Admin (1) Created At : Sep 23, 2025 Ownershi…" at bounding box center [357, 405] width 243 height 707
copy span "17097"
drag, startPoint x: 701, startPoint y: 102, endPoint x: 693, endPoint y: 172, distance: 70.5
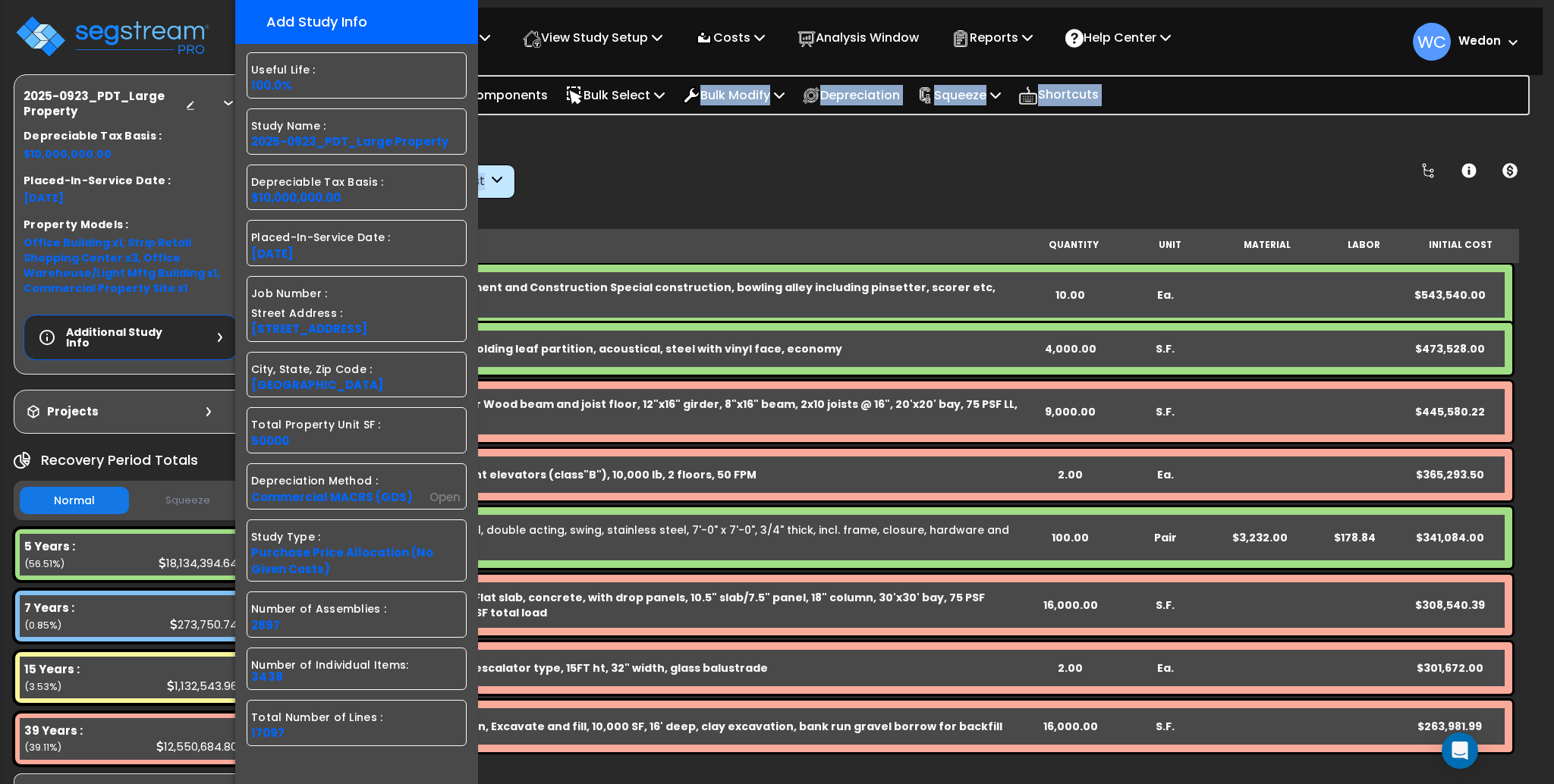
click at [693, 172] on div "Worksheet Study Info Study Setup Add Property Unit Template study Clone study WC" at bounding box center [904, 519] width 1275 height 784
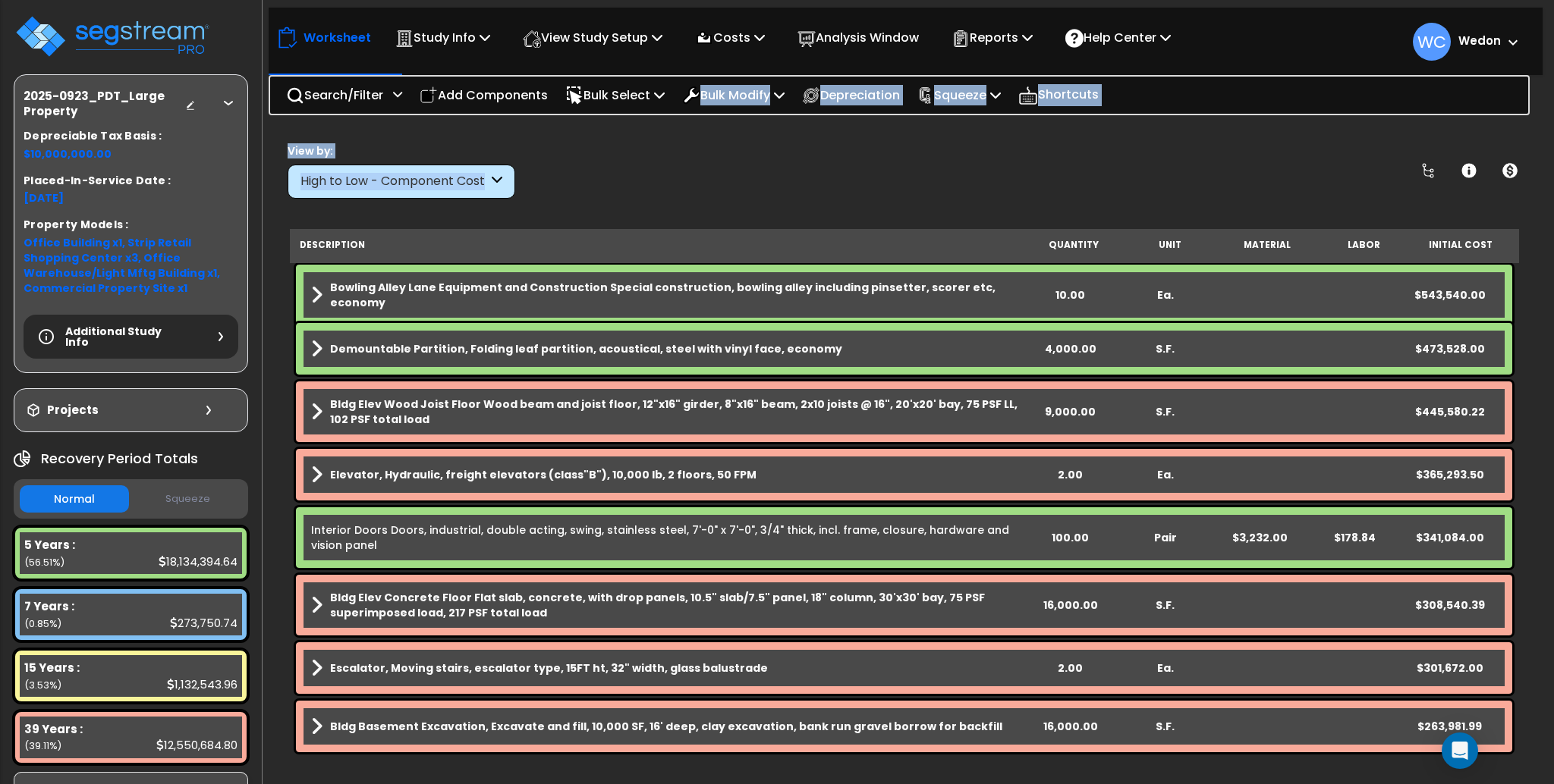
click at [867, 167] on div "View by: High to Low - Component Cost High to Low - Component Cost" at bounding box center [903, 171] width 1244 height 56
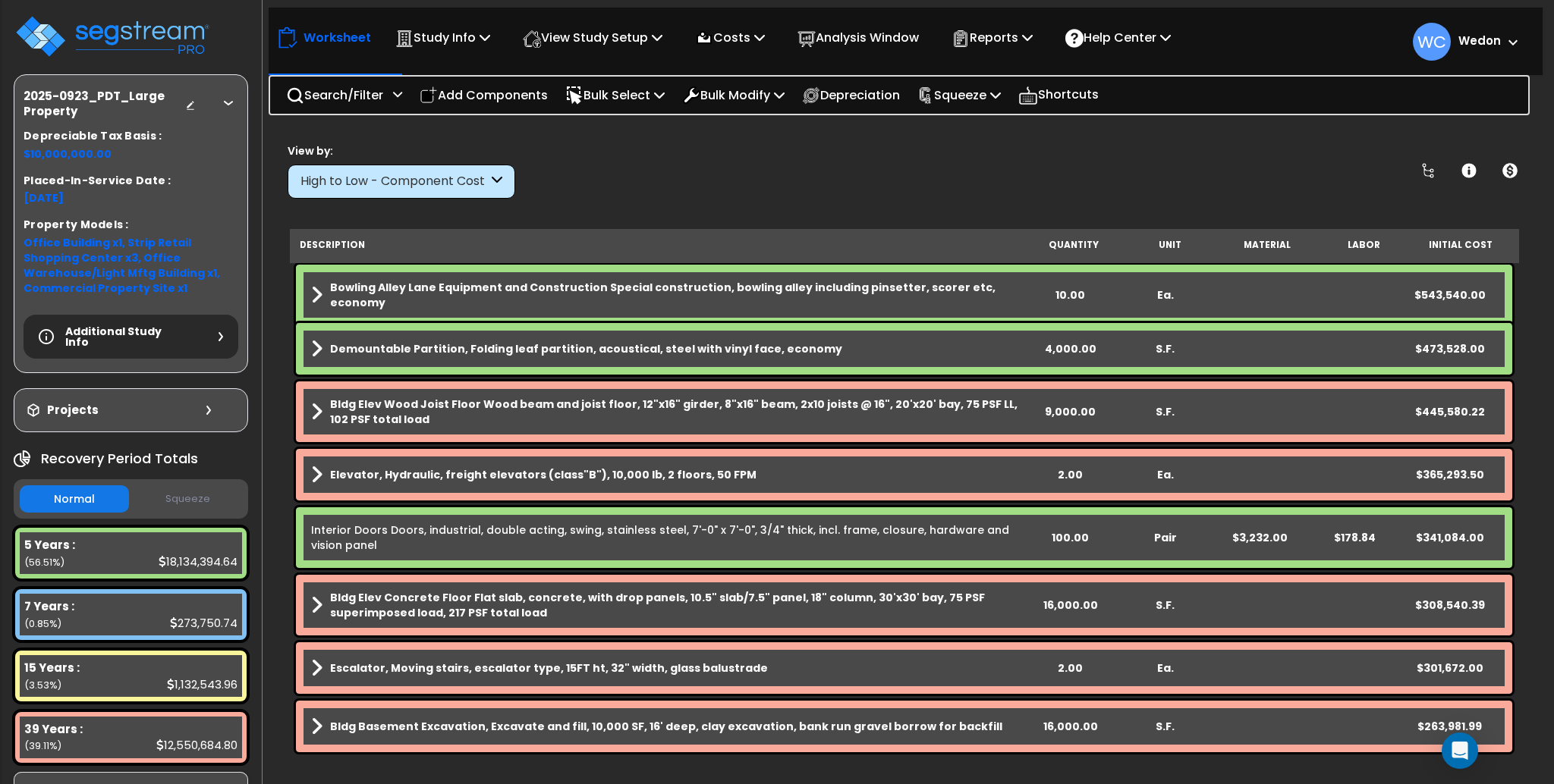
drag, startPoint x: 1136, startPoint y: 156, endPoint x: 1325, endPoint y: 150, distance: 189.1
click at [1138, 156] on div "View by: High to Low - Component Cost High to Low - Component Cost" at bounding box center [903, 171] width 1244 height 56
click at [85, 27] on img at bounding box center [112, 36] width 197 height 45
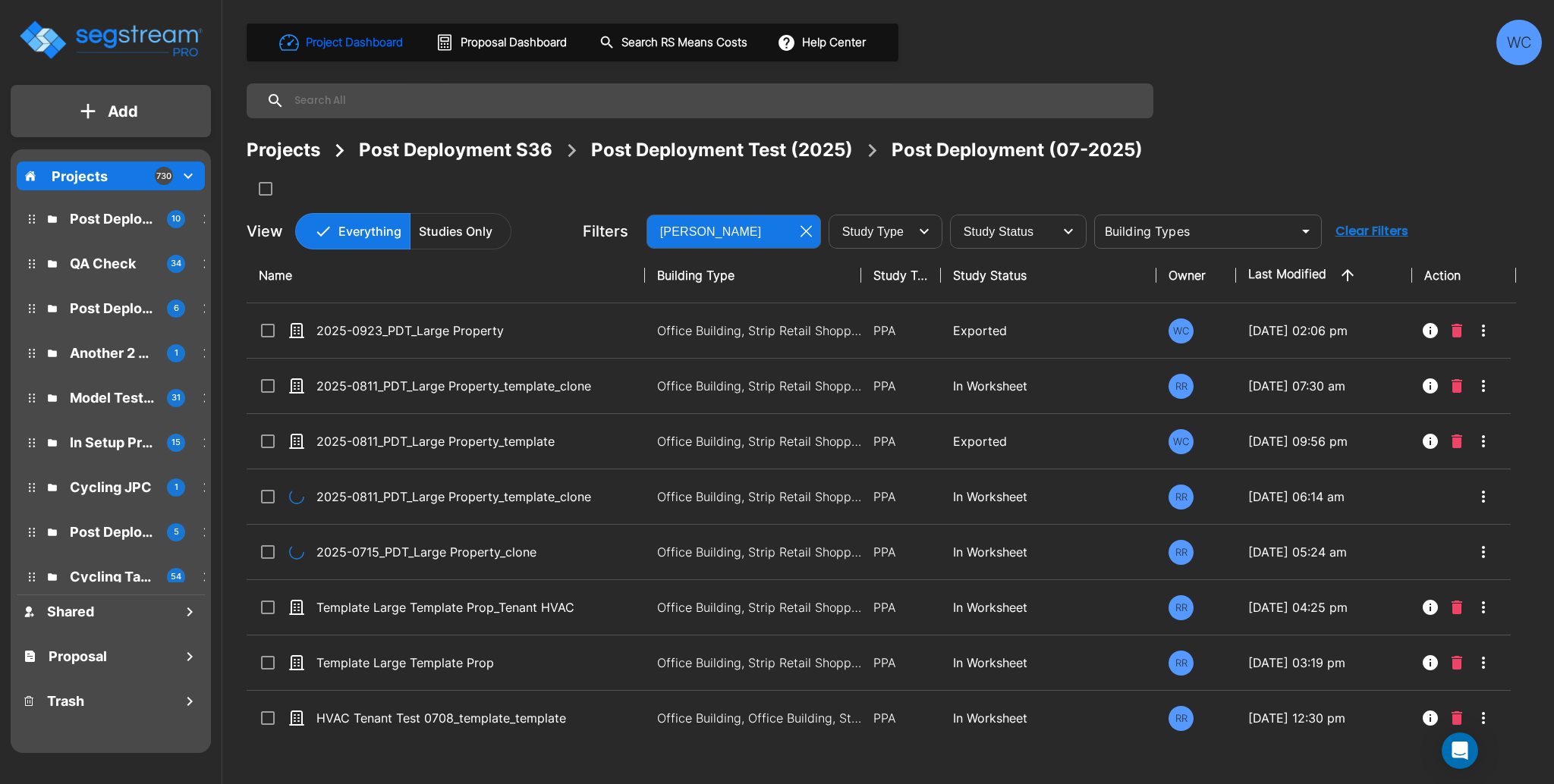
click at [805, 193] on div at bounding box center [542, 189] width 592 height 25
click at [802, 226] on icon "button" at bounding box center [806, 232] width 12 height 12
click at [803, 240] on button "button" at bounding box center [802, 231] width 30 height 30
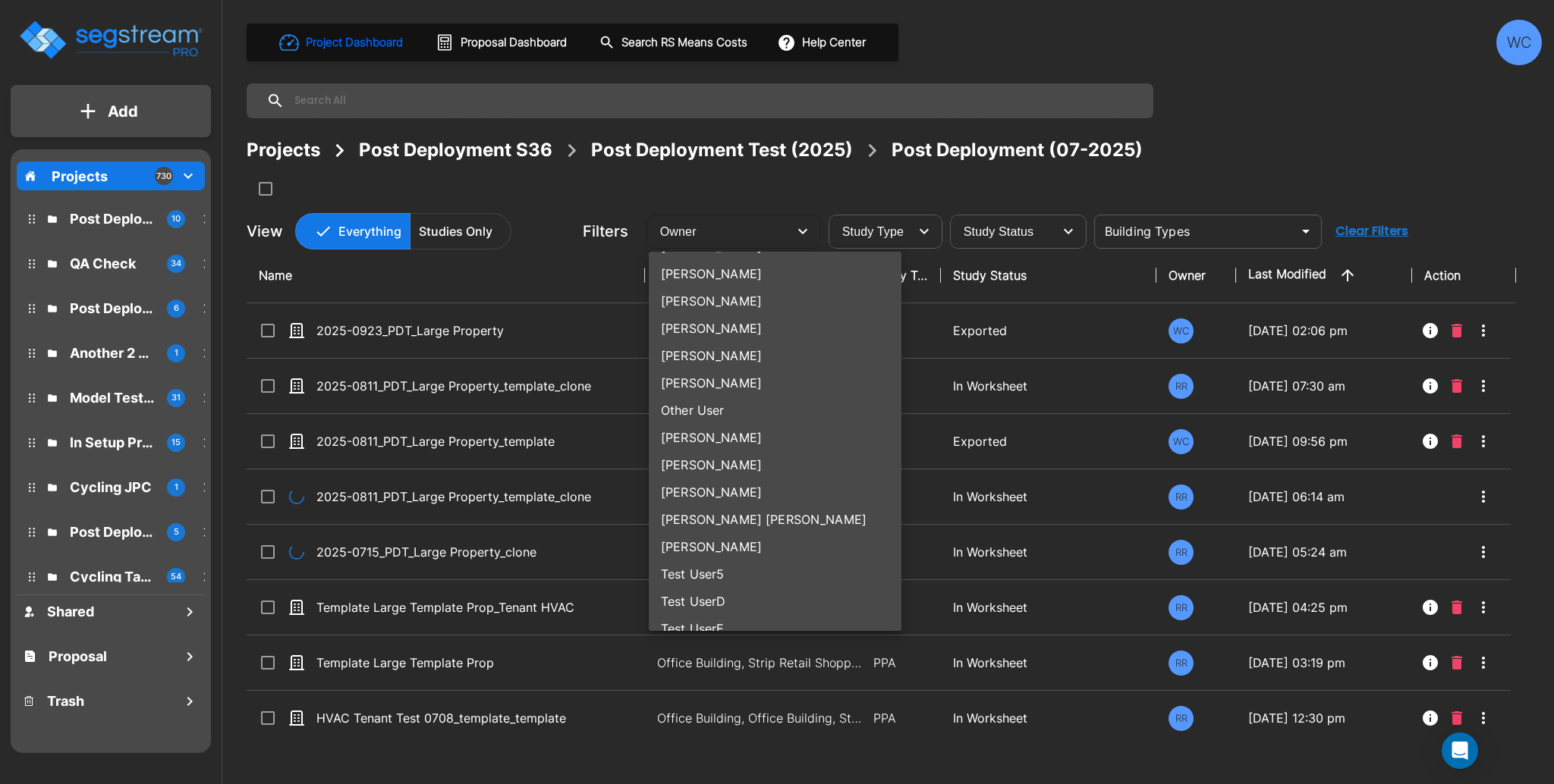
scroll to position [1134, 0]
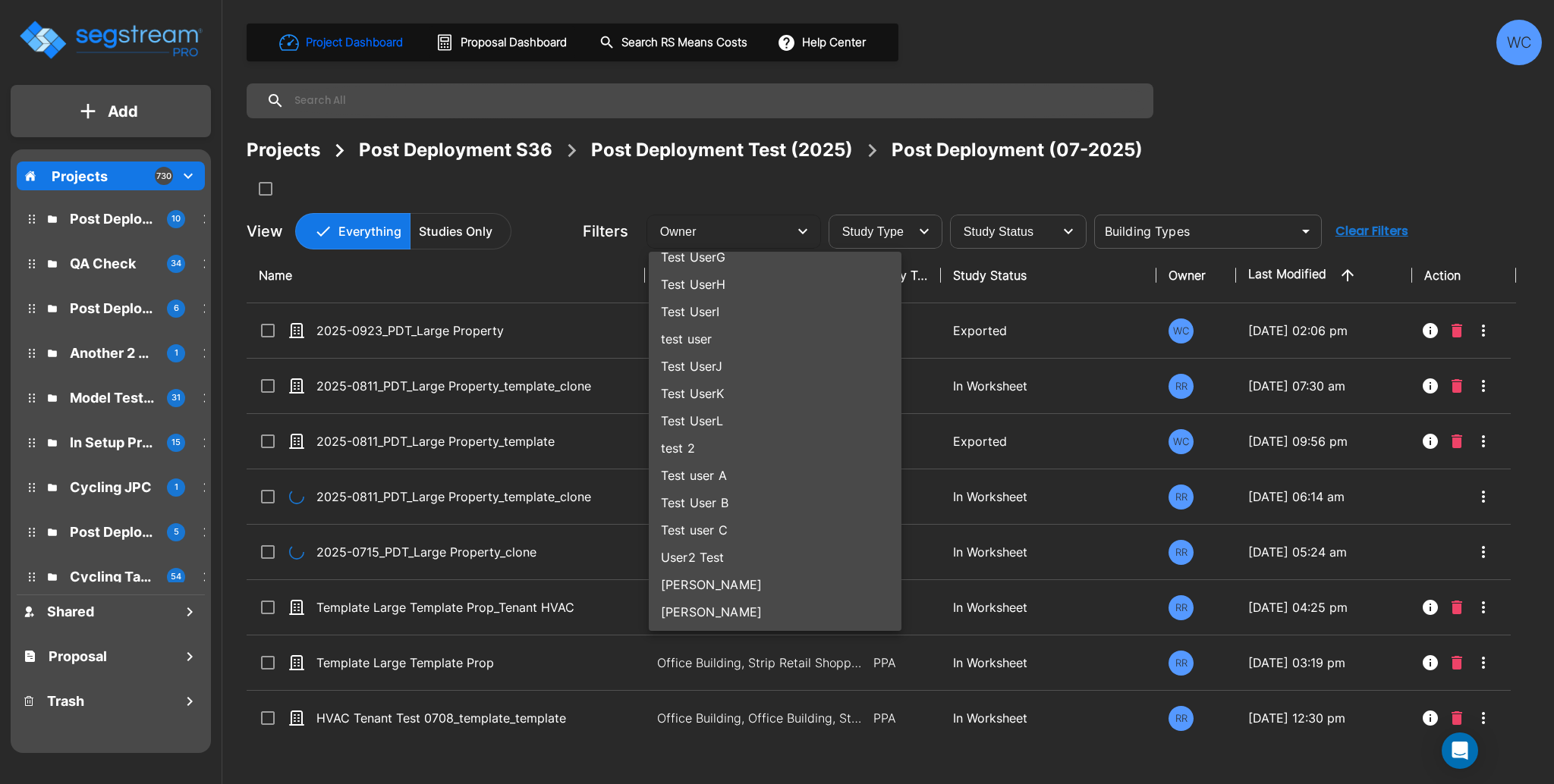
click at [737, 608] on li "[PERSON_NAME]" at bounding box center [775, 612] width 253 height 27
type input "78"
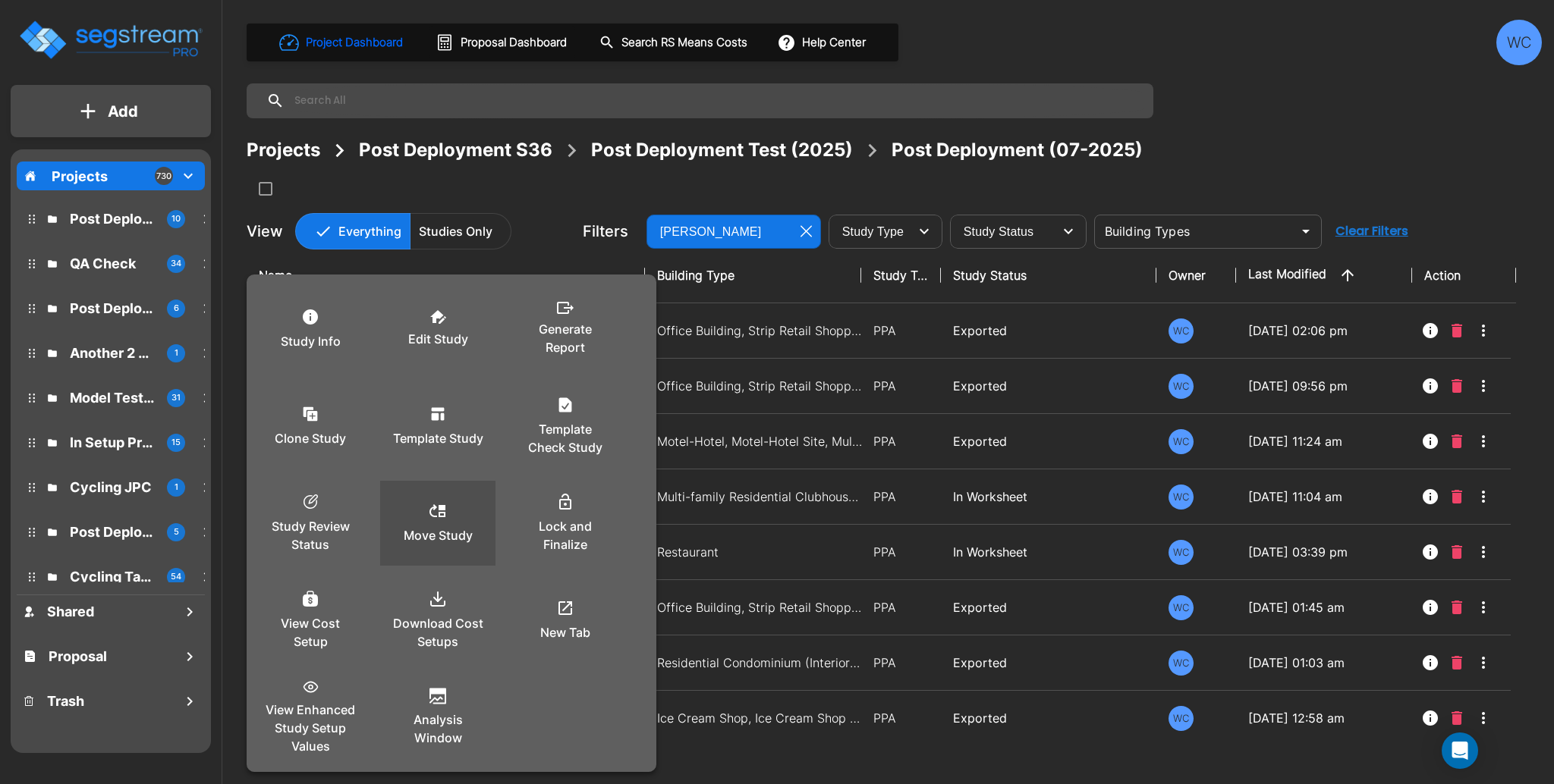
click at [446, 520] on div "Move Study" at bounding box center [438, 523] width 91 height 75
checkbox input "true"
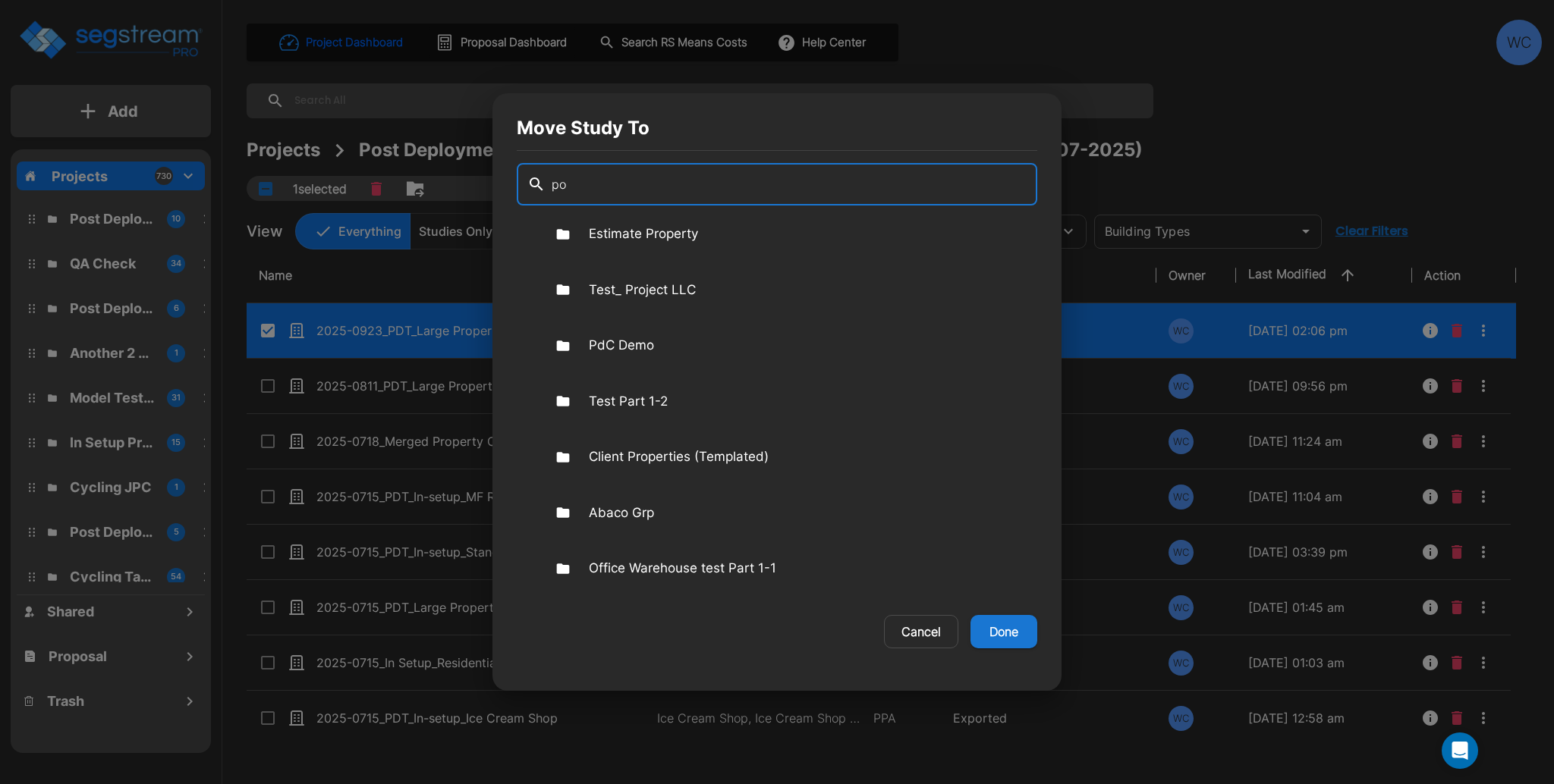
scroll to position [284, 0]
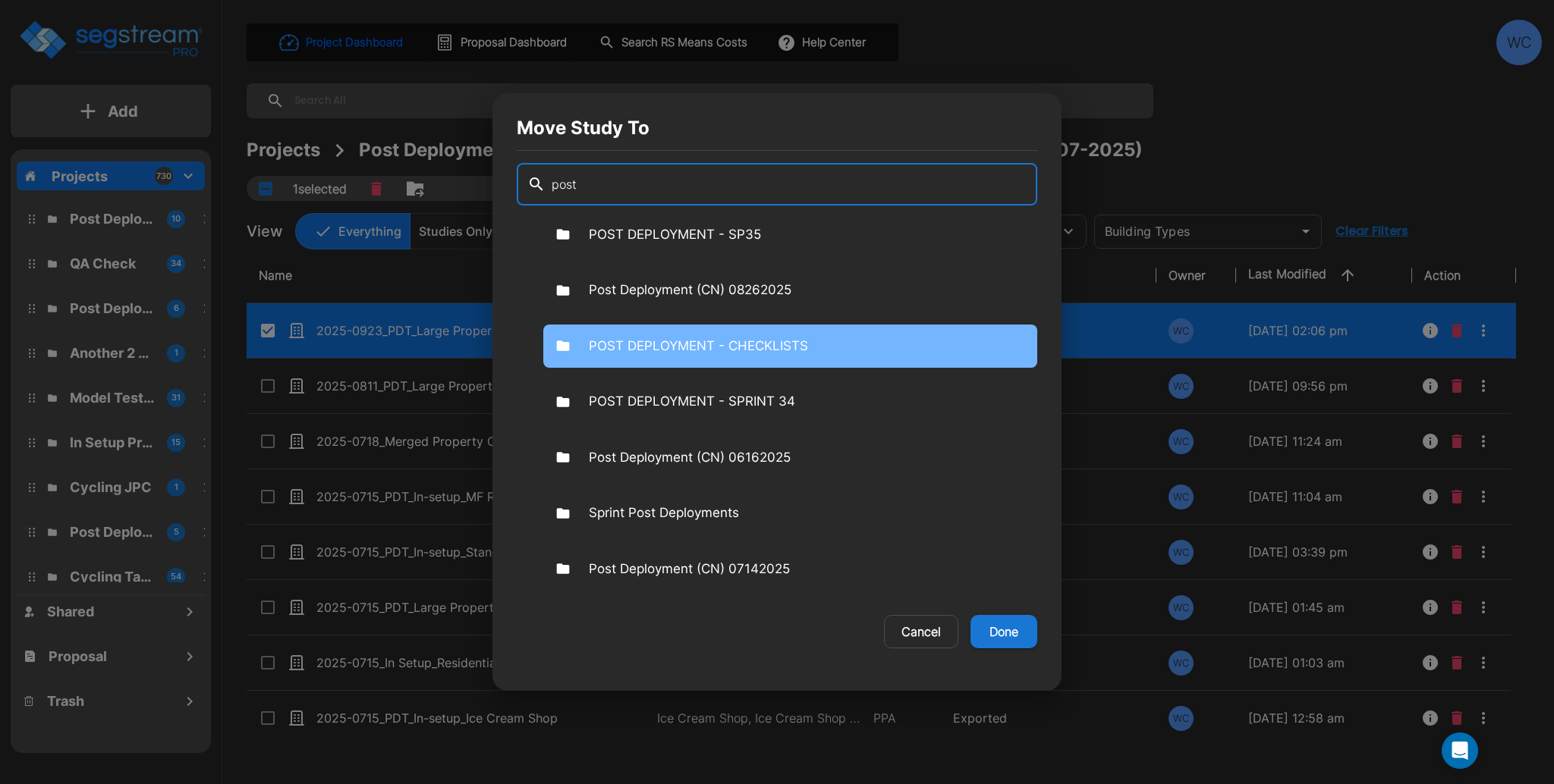
type input "post"
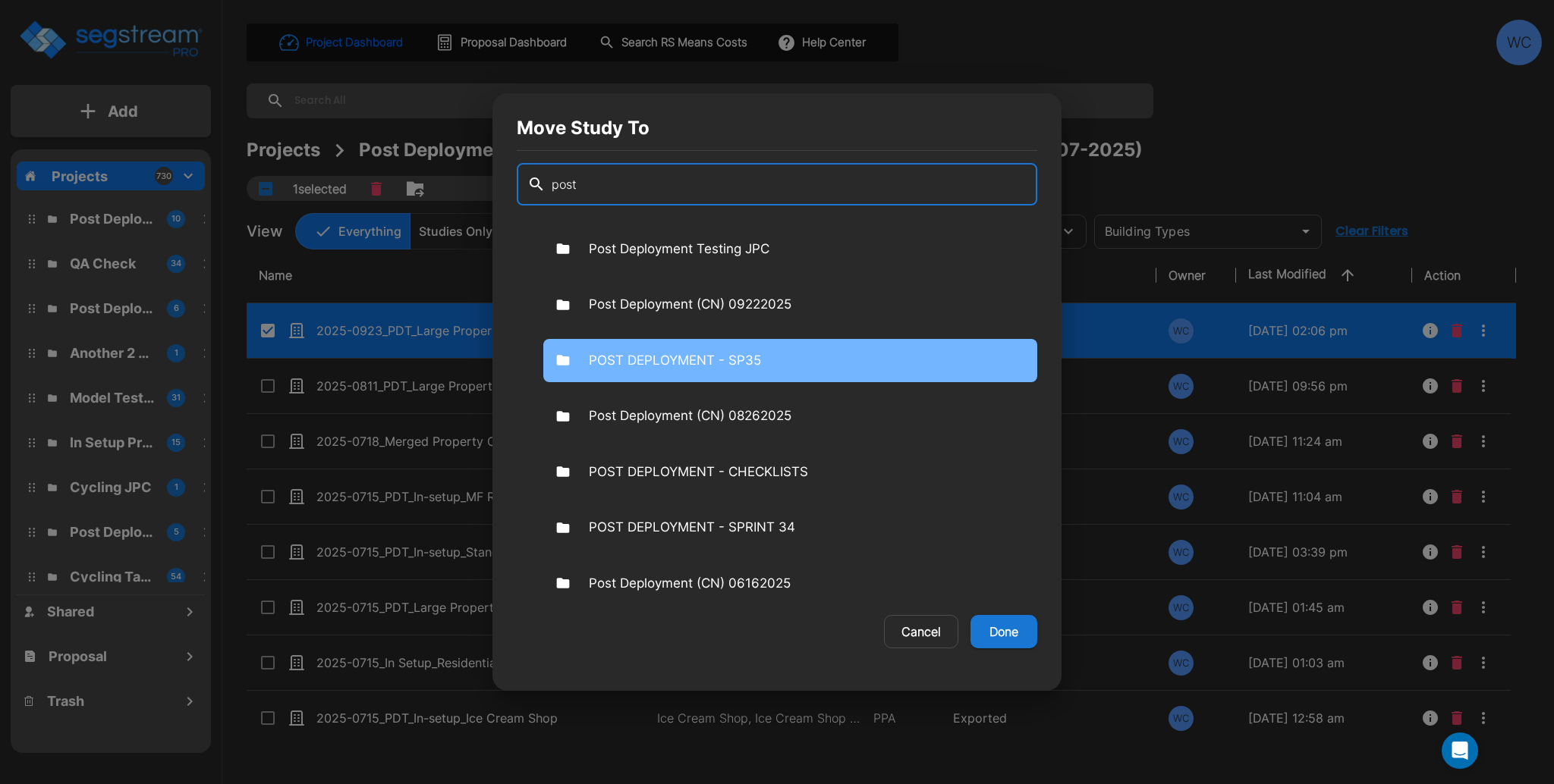
scroll to position [202, 0]
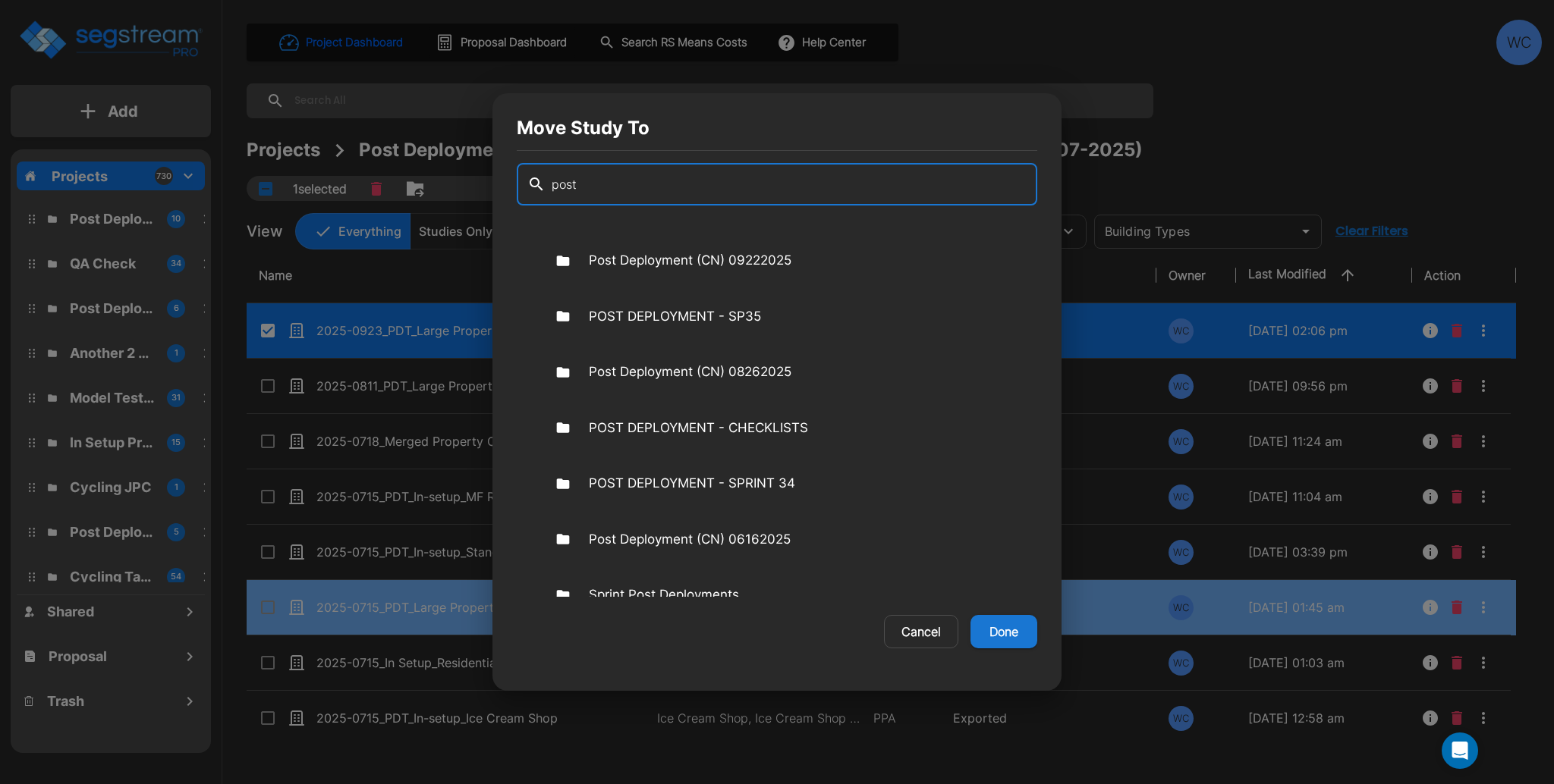
click at [905, 625] on button "Cancel" at bounding box center [922, 631] width 75 height 34
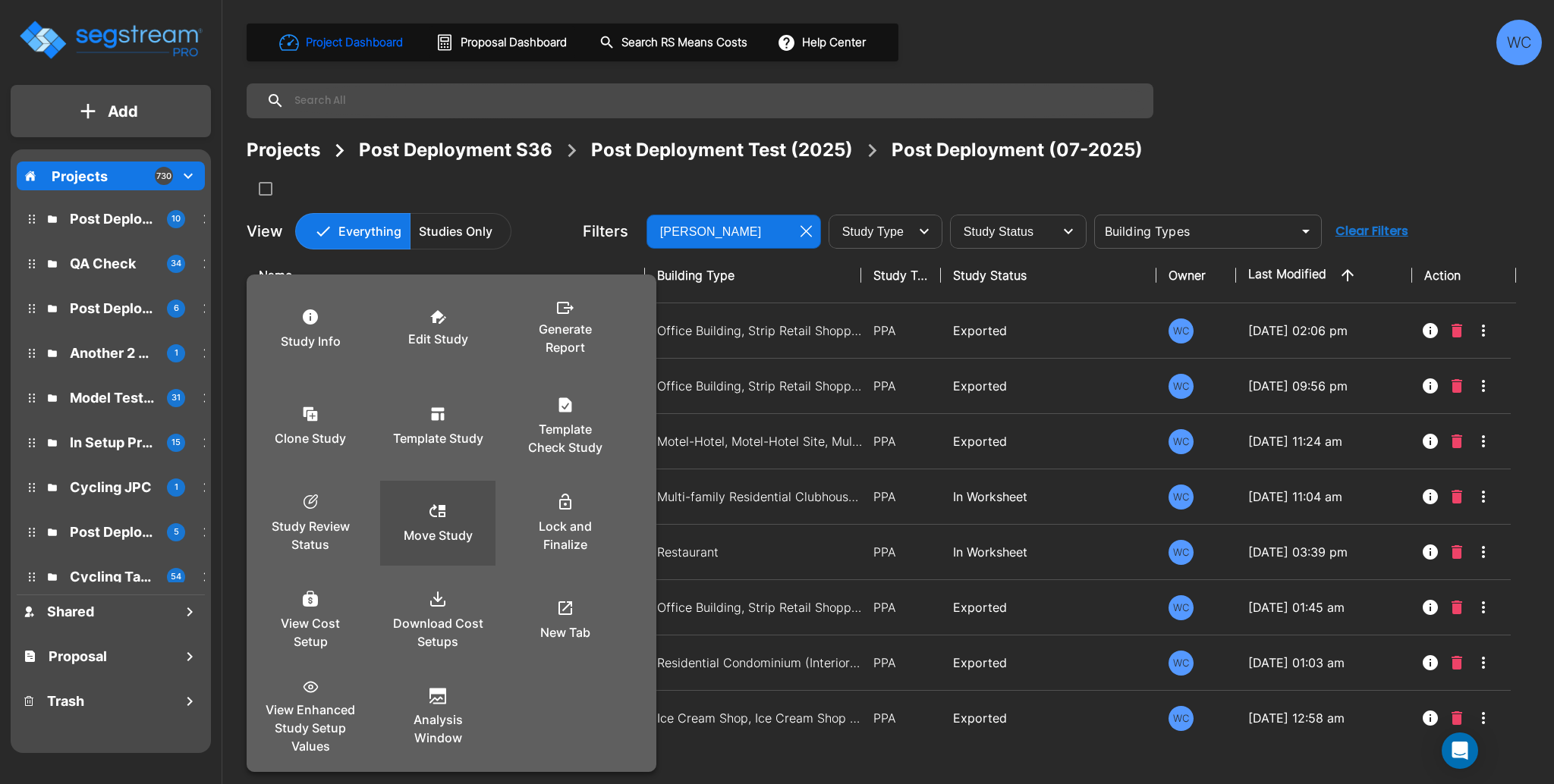
click at [471, 522] on div "Move Study" at bounding box center [438, 523] width 91 height 75
checkbox input "true"
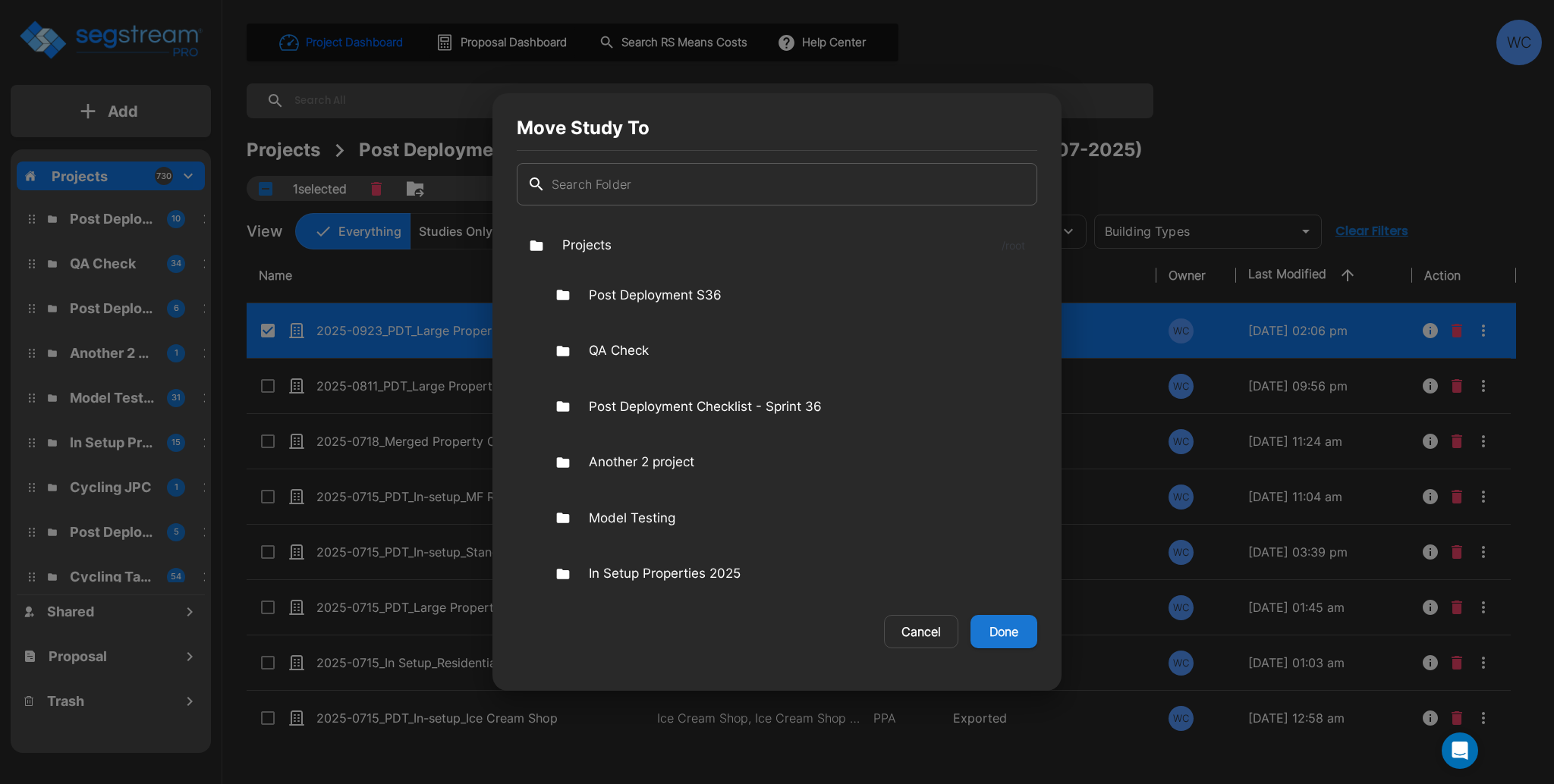
click at [893, 630] on button "Cancel" at bounding box center [922, 631] width 75 height 34
click at [300, 146] on div "Projects" at bounding box center [283, 150] width 74 height 27
click at [908, 624] on div "Name Building Type Study Type Study Status Owner Last Modified Action 2025-0923…" at bounding box center [882, 491] width 1270 height 487
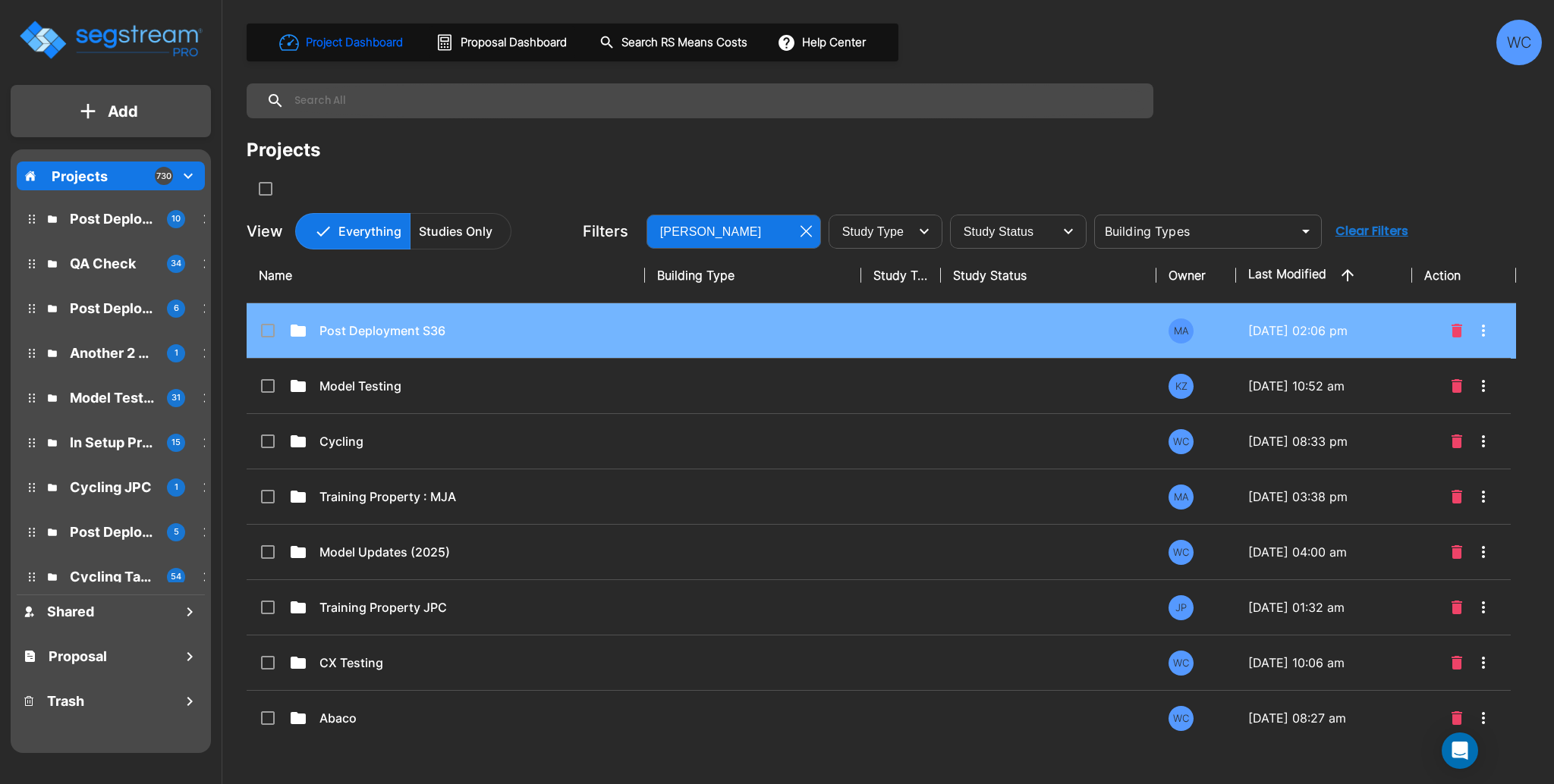
click at [633, 327] on div "Post Deployment S36" at bounding box center [448, 331] width 378 height 18
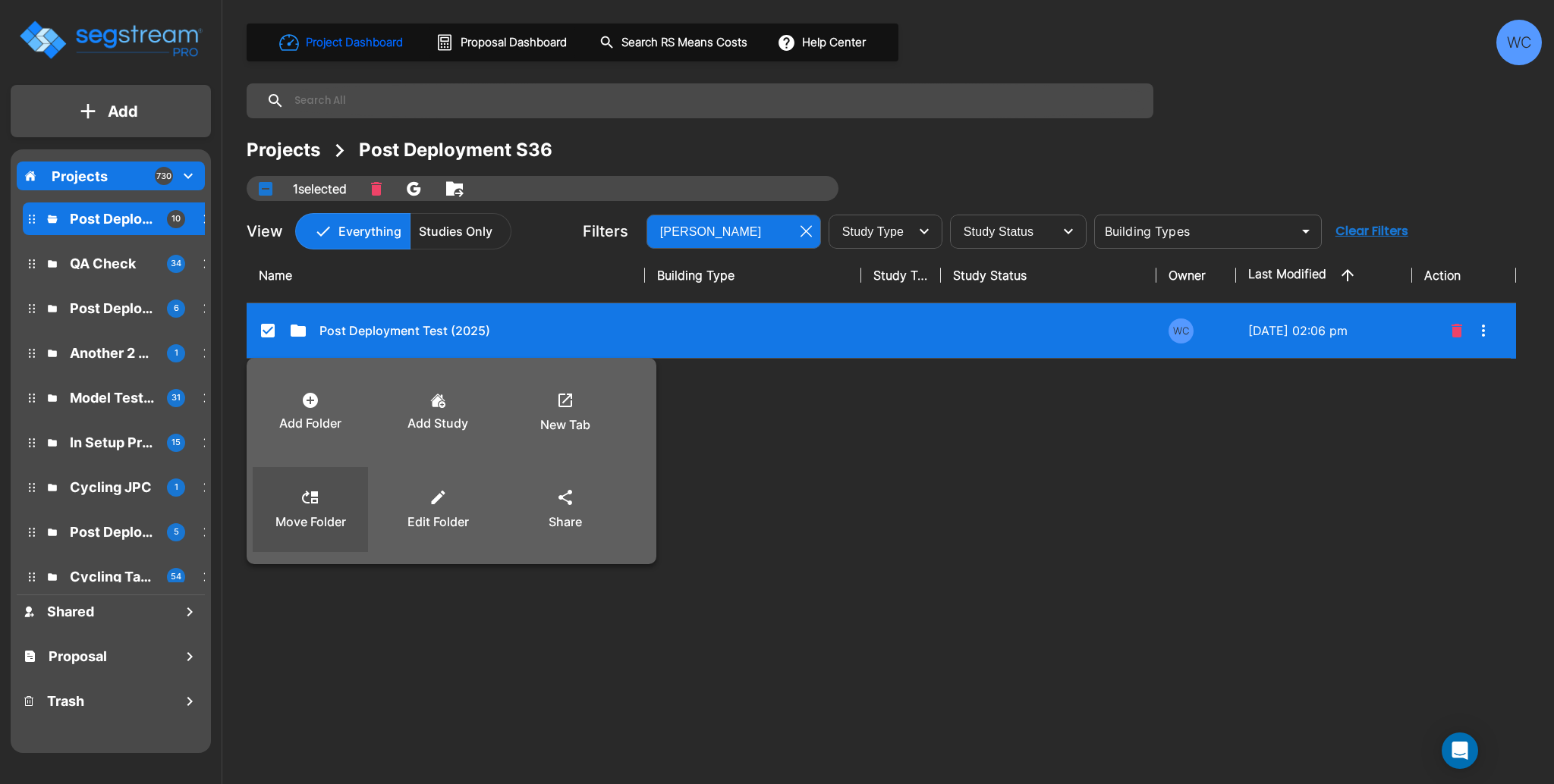
click at [328, 508] on div "Move Folder" at bounding box center [310, 509] width 91 height 75
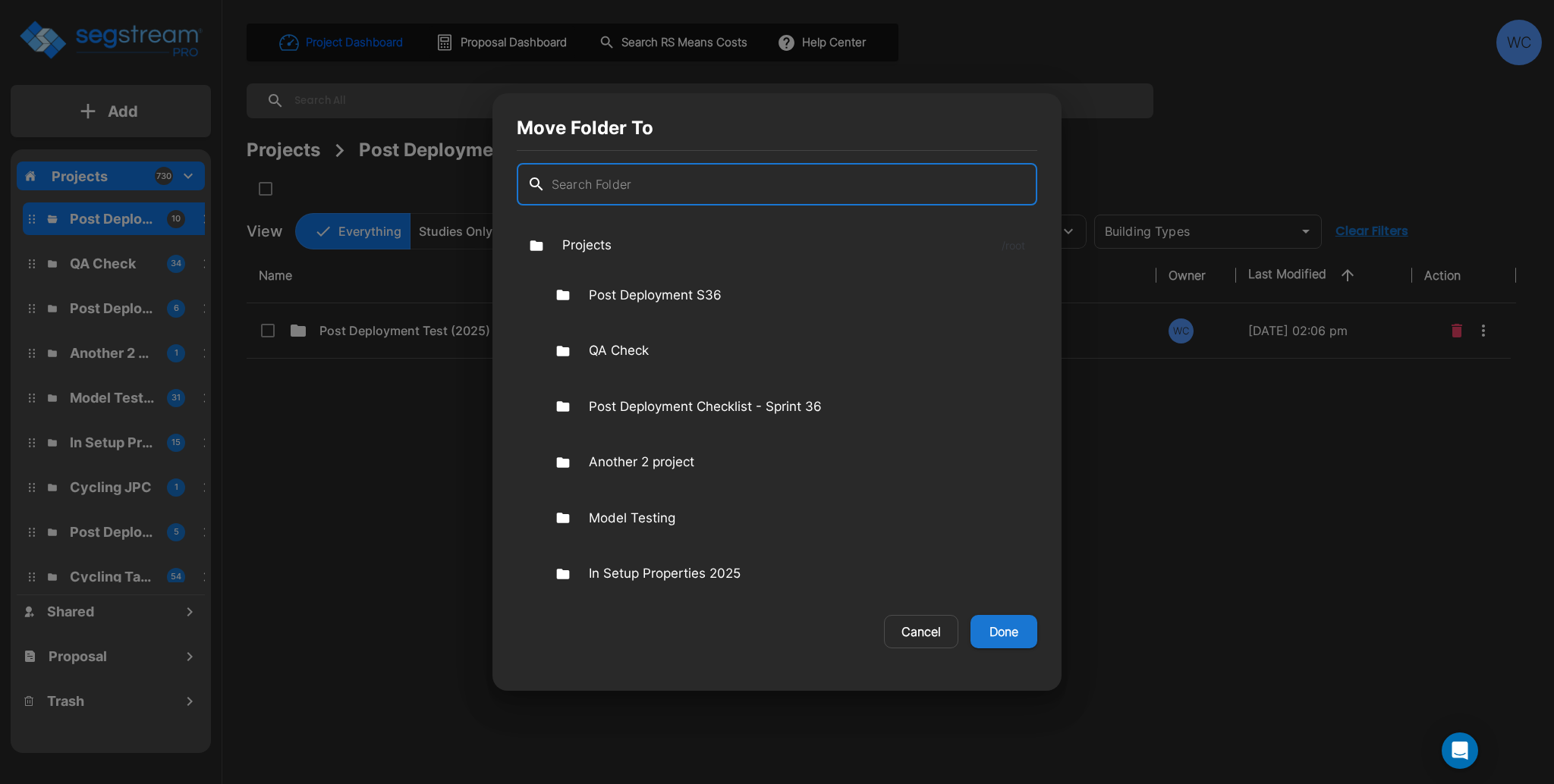
checkbox input "false"
